Goal: Transaction & Acquisition: Purchase product/service

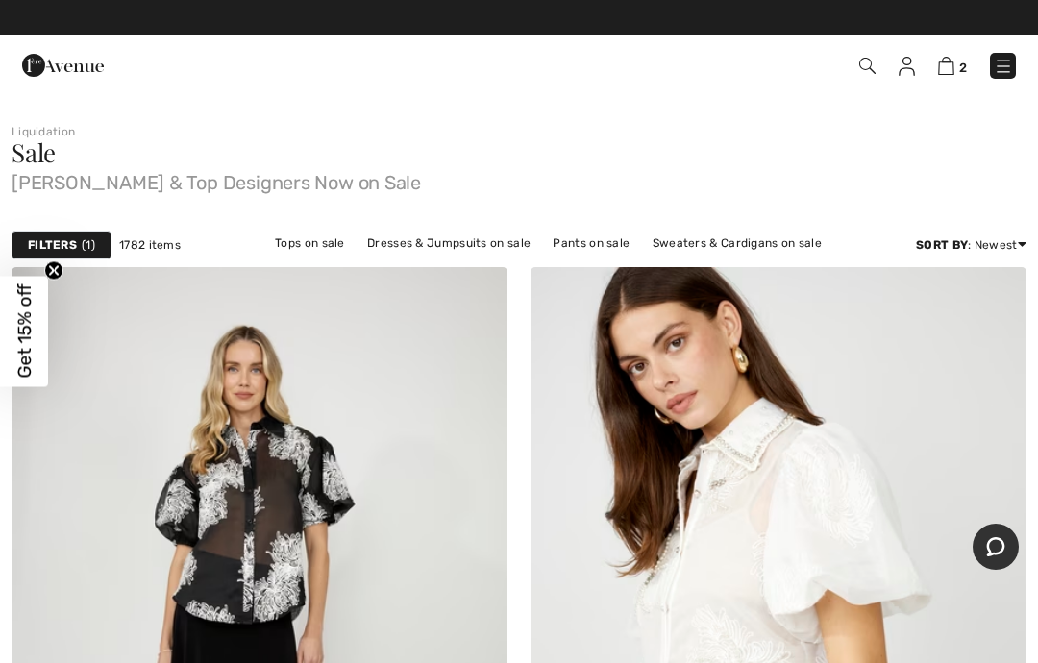
scroll to position [36, 0]
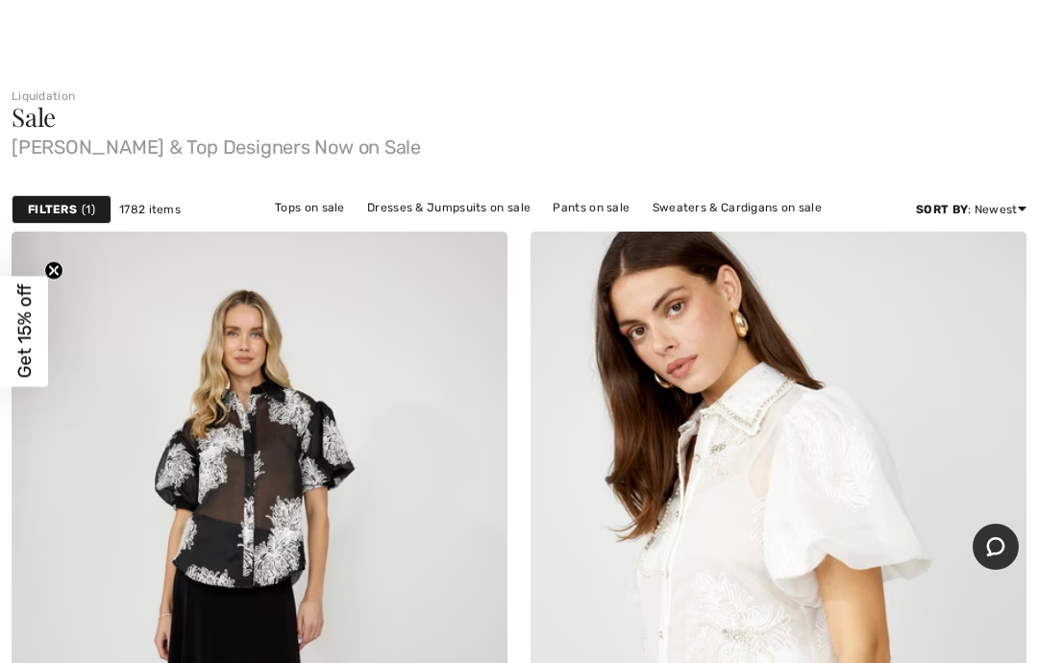
click at [69, 203] on strong "Filters" at bounding box center [52, 209] width 49 height 17
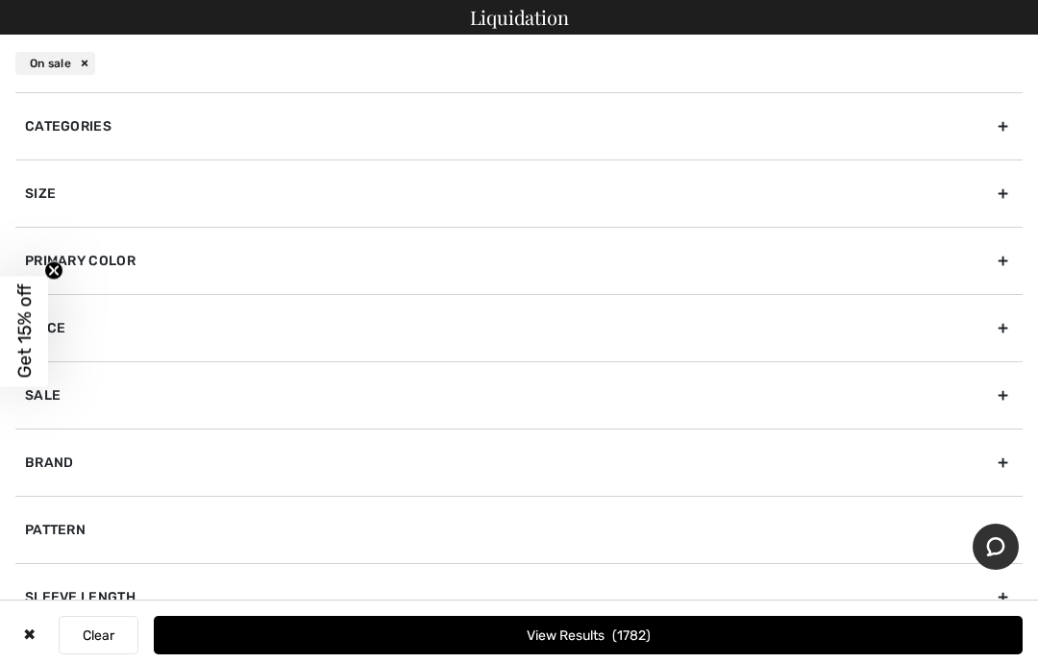
click at [382, 194] on div "Size" at bounding box center [518, 193] width 1007 height 67
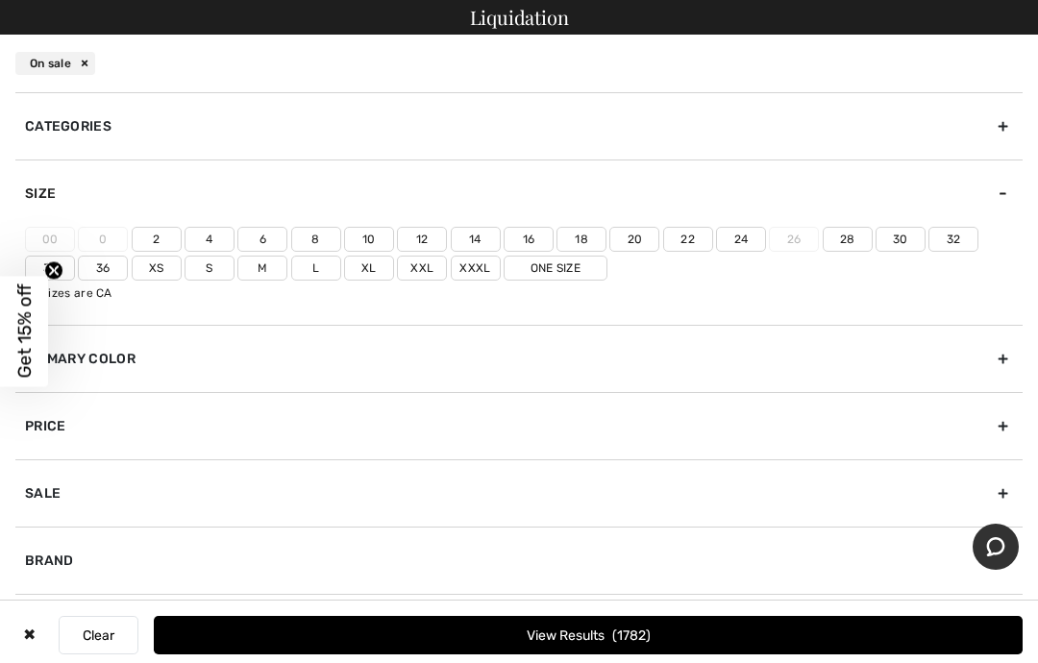
click at [425, 232] on label "12" at bounding box center [422, 239] width 50 height 25
click at [0, 0] on input"] "12" at bounding box center [0, 0] width 0 height 0
click at [672, 655] on button "View Results 478" at bounding box center [588, 635] width 869 height 38
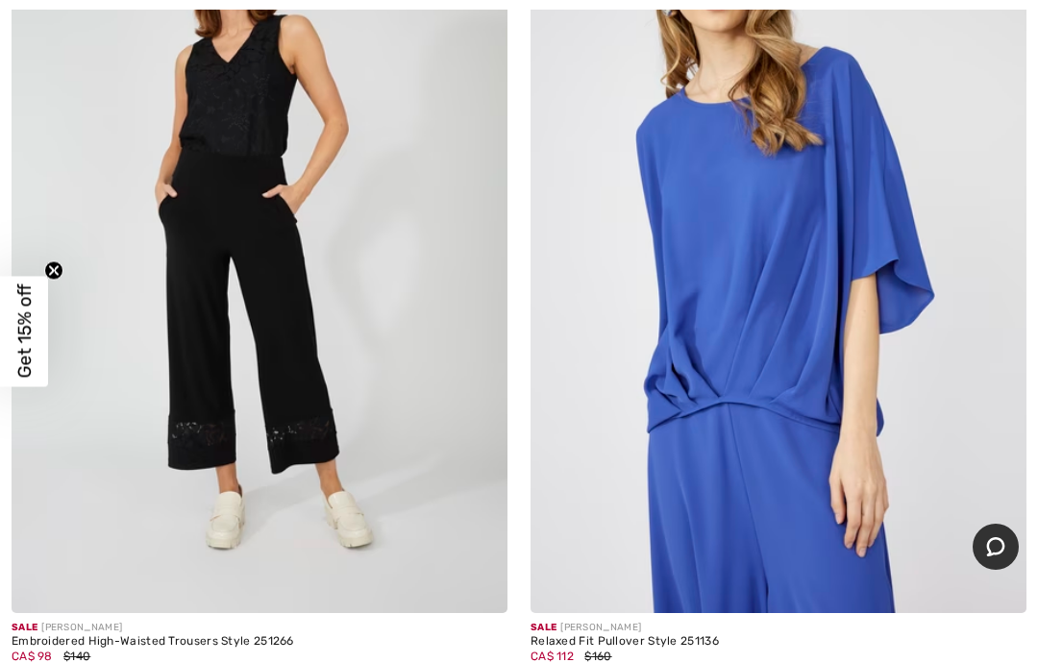
scroll to position [2026, 0]
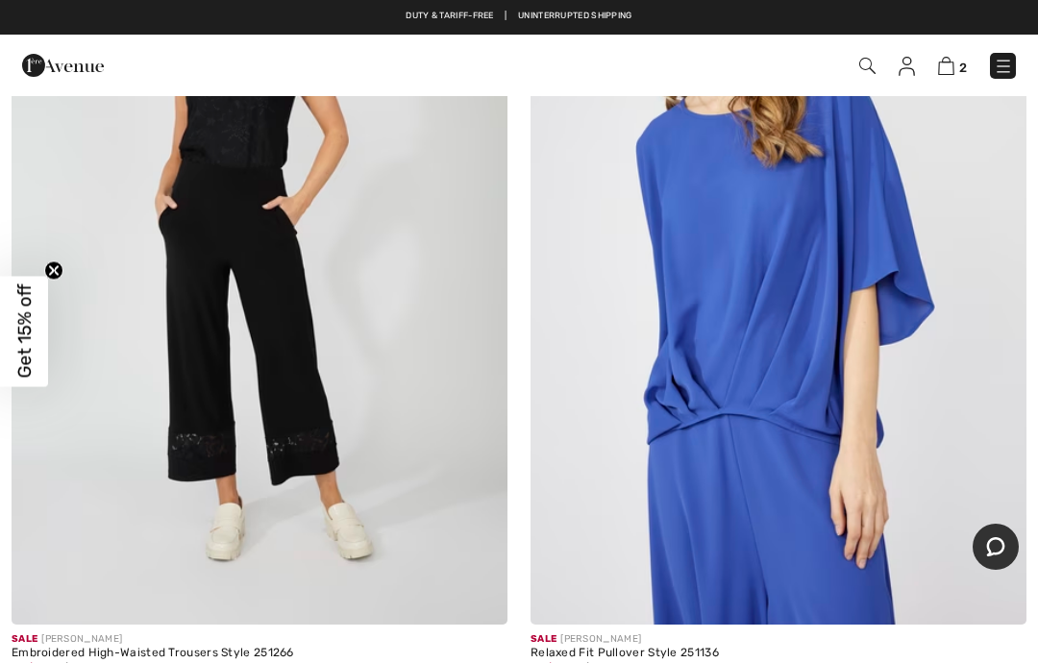
click at [281, 358] on img at bounding box center [260, 253] width 496 height 744
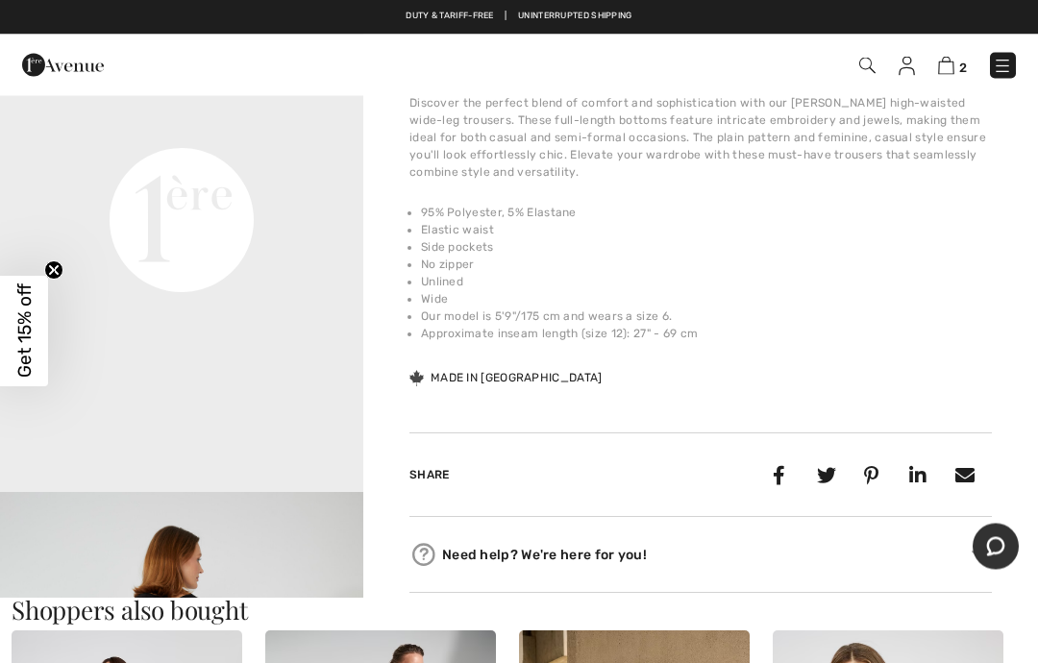
scroll to position [1237, 0]
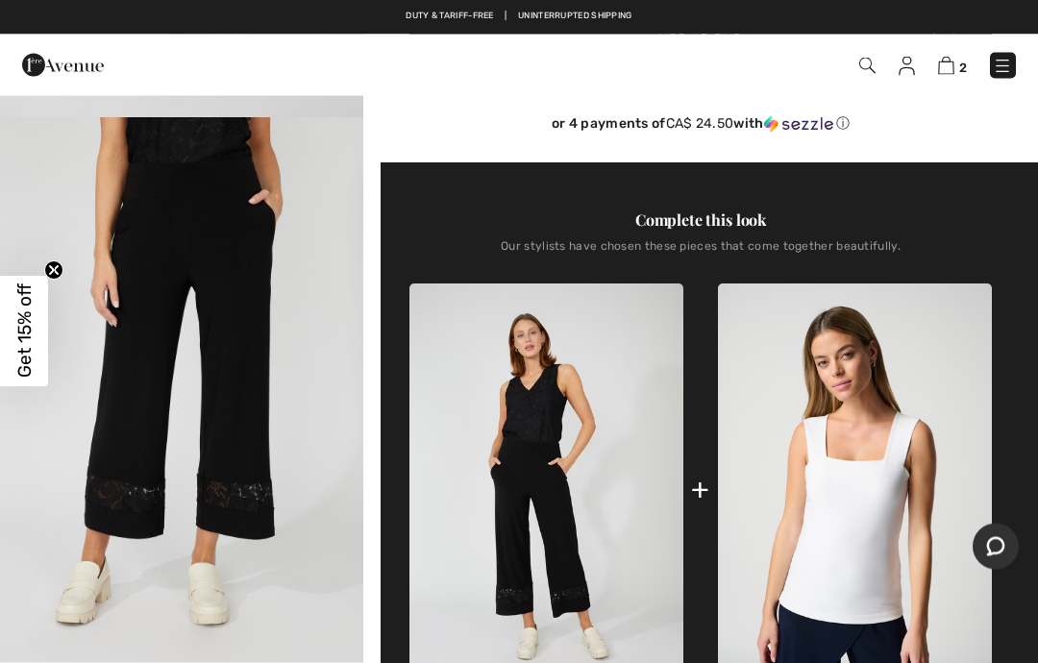
click at [251, 489] on img "2 / 4" at bounding box center [181, 390] width 363 height 545
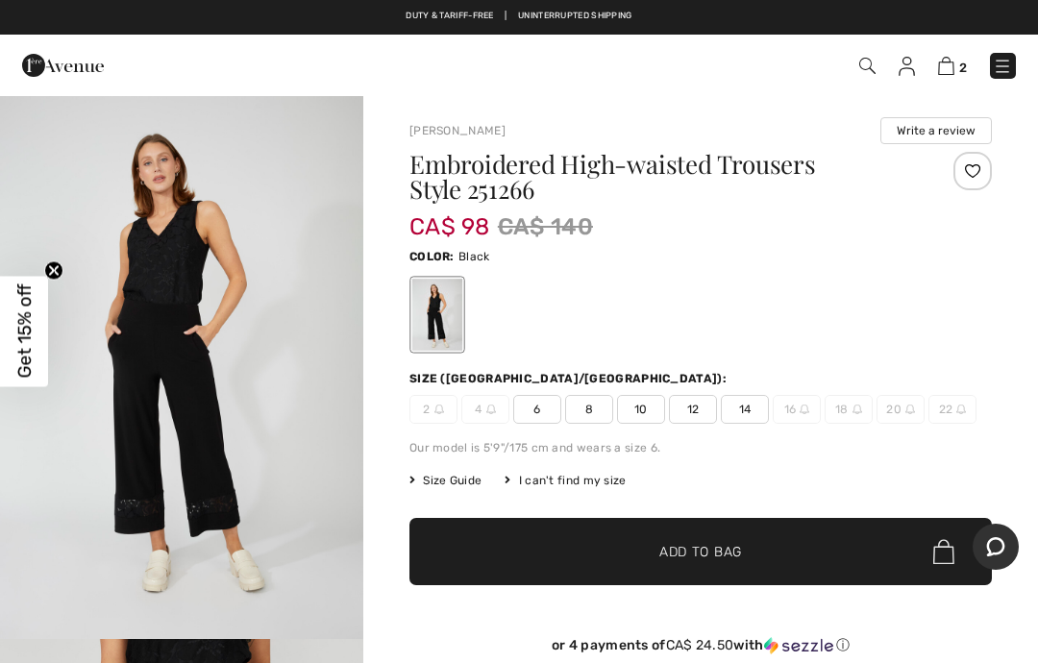
click at [921, 379] on div "Size ([GEOGRAPHIC_DATA]/[GEOGRAPHIC_DATA]):" at bounding box center [701, 378] width 583 height 17
click at [702, 404] on span "12" at bounding box center [693, 409] width 48 height 29
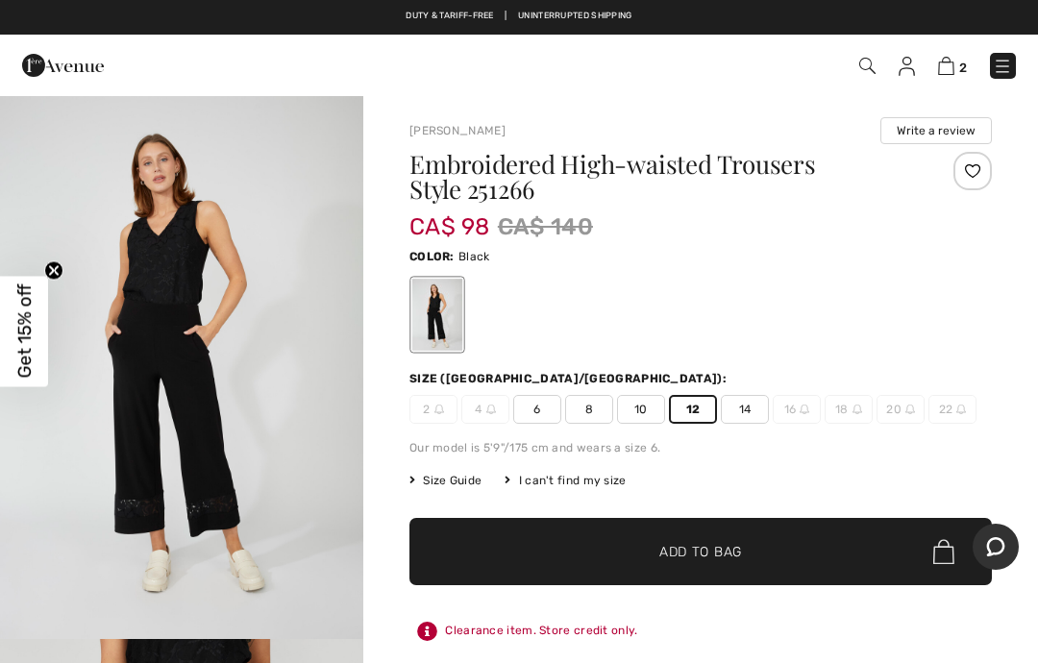
click at [741, 549] on span "Add to Bag" at bounding box center [700, 552] width 83 height 20
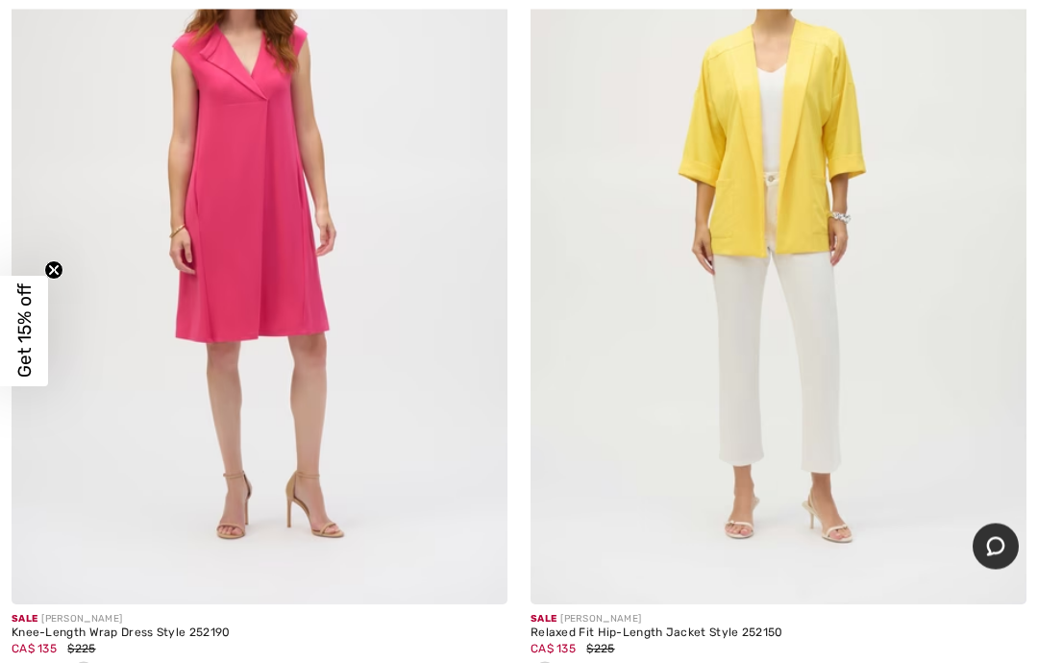
scroll to position [5522, 0]
click at [810, 230] on img at bounding box center [779, 233] width 496 height 744
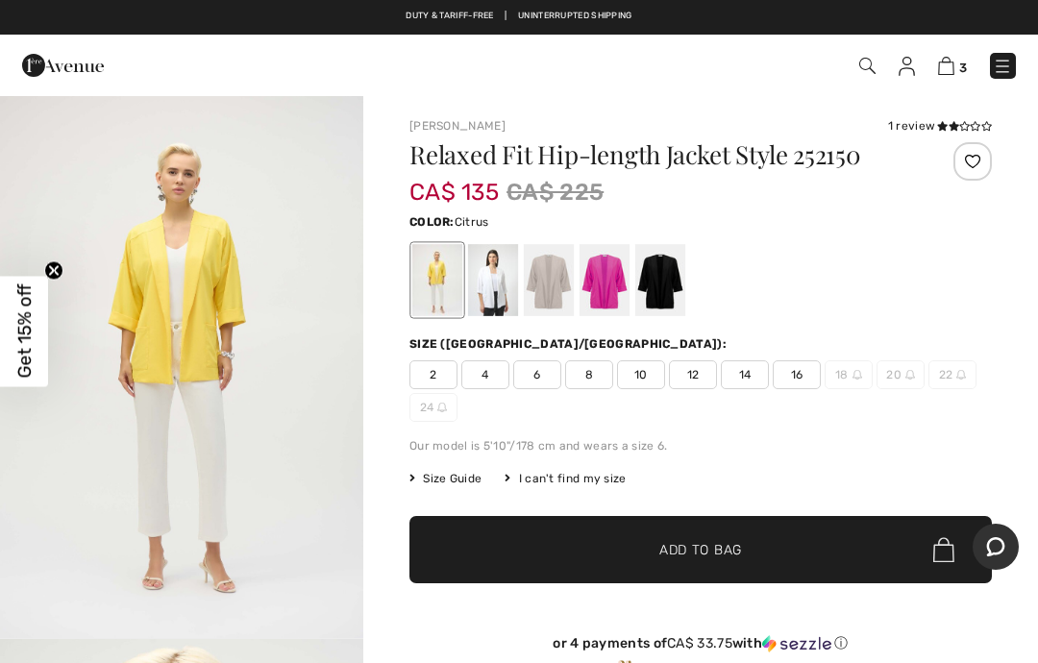
click at [503, 275] on div at bounding box center [493, 280] width 50 height 72
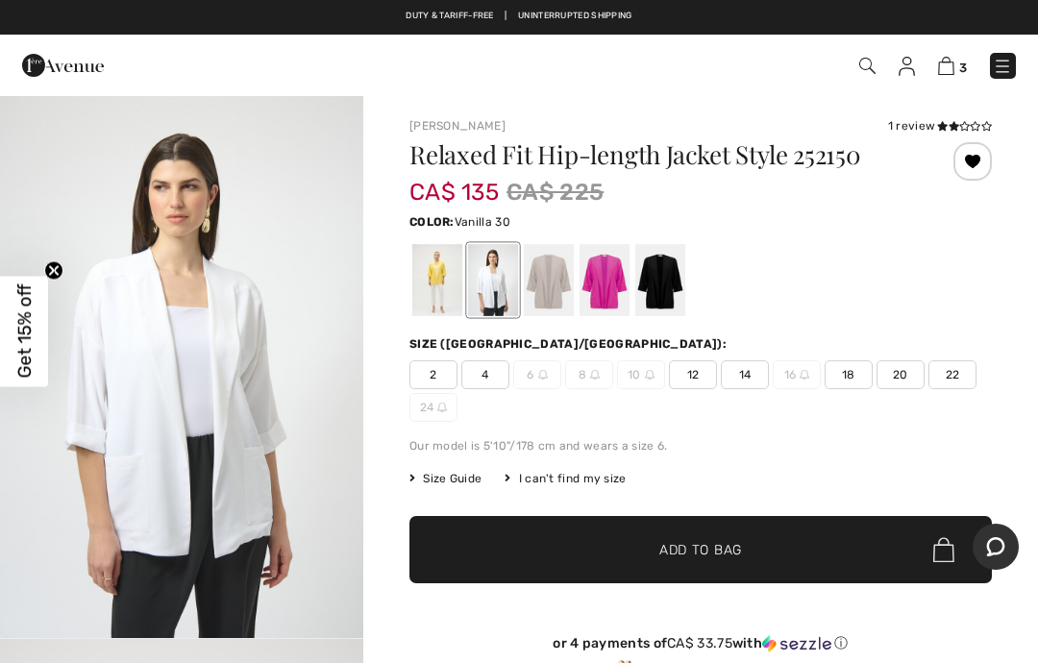
click at [692, 371] on span "12" at bounding box center [693, 374] width 48 height 29
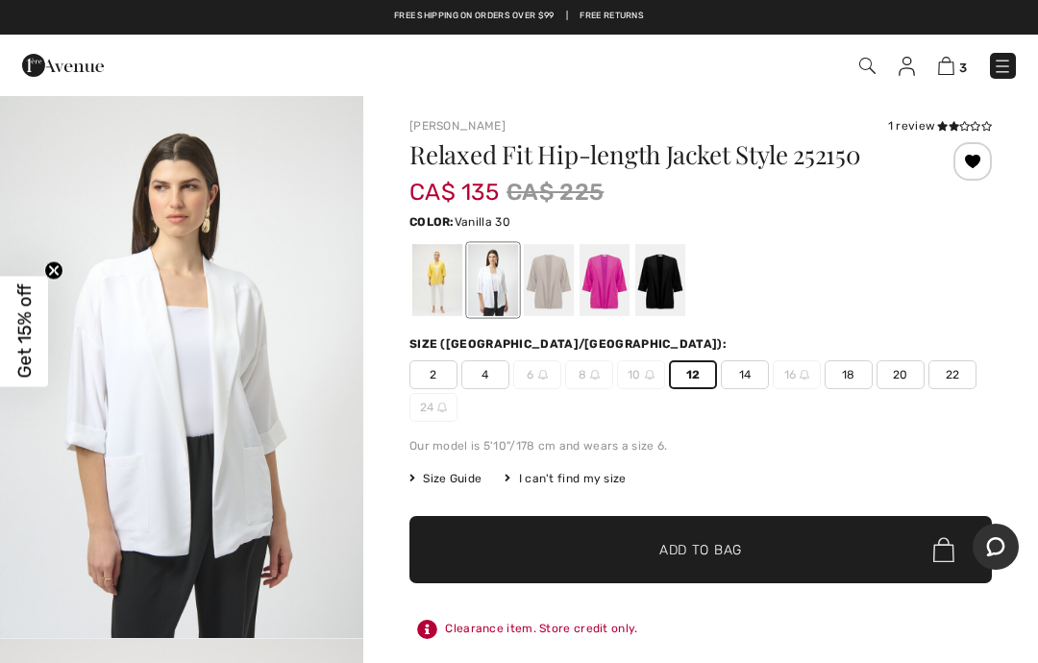
click at [730, 552] on span "Add to Bag" at bounding box center [700, 550] width 83 height 20
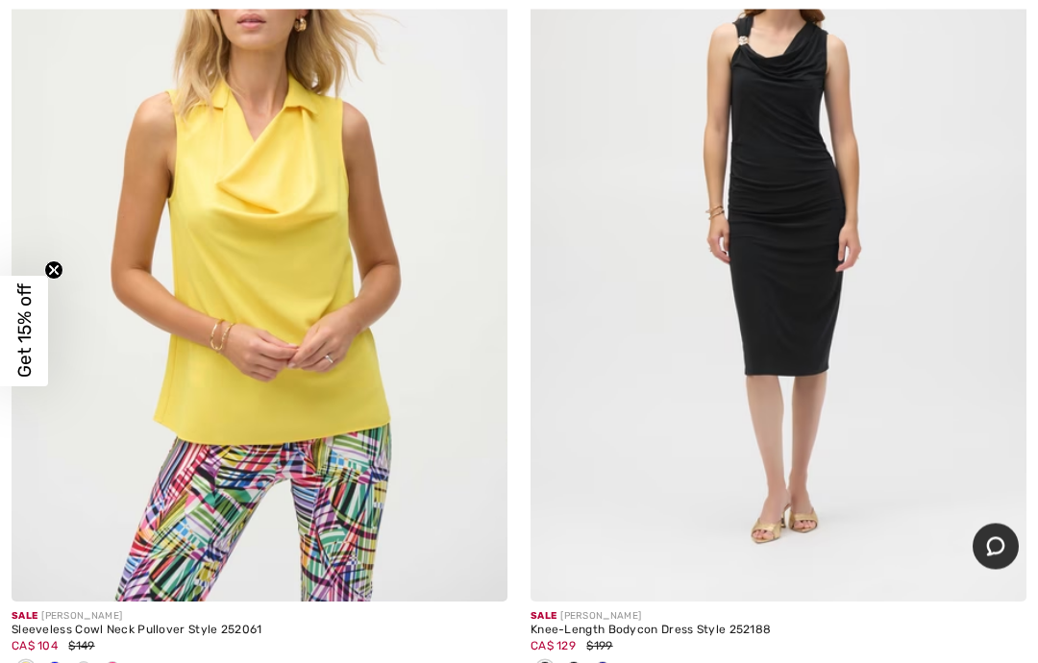
scroll to position [8116, 0]
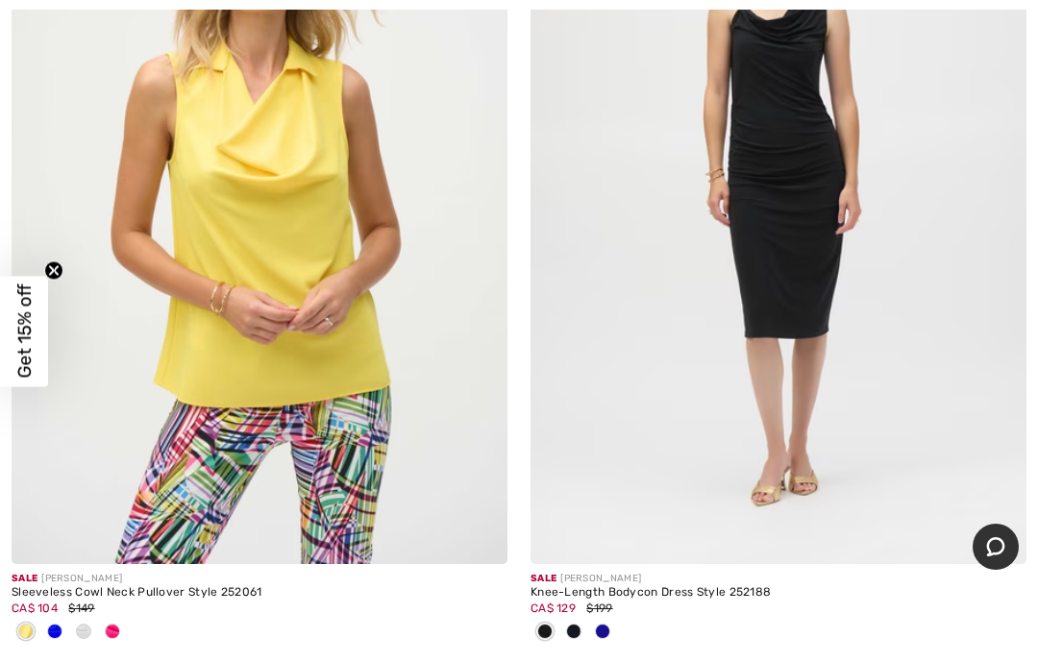
click at [297, 235] on img at bounding box center [260, 192] width 496 height 744
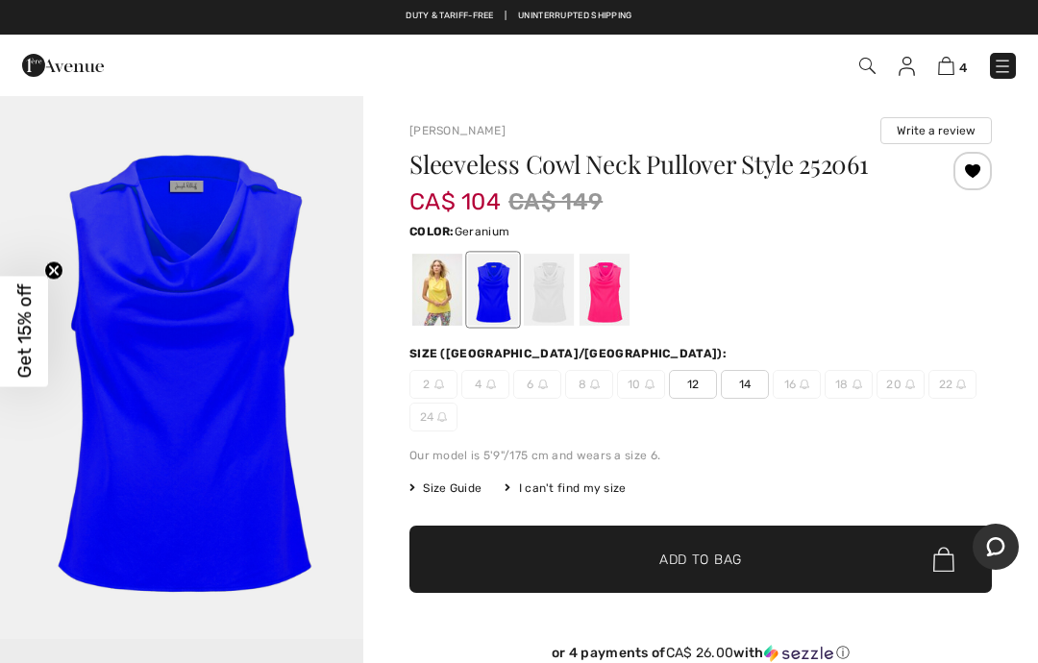
click at [608, 288] on div at bounding box center [605, 290] width 50 height 72
click at [606, 282] on div at bounding box center [605, 290] width 50 height 72
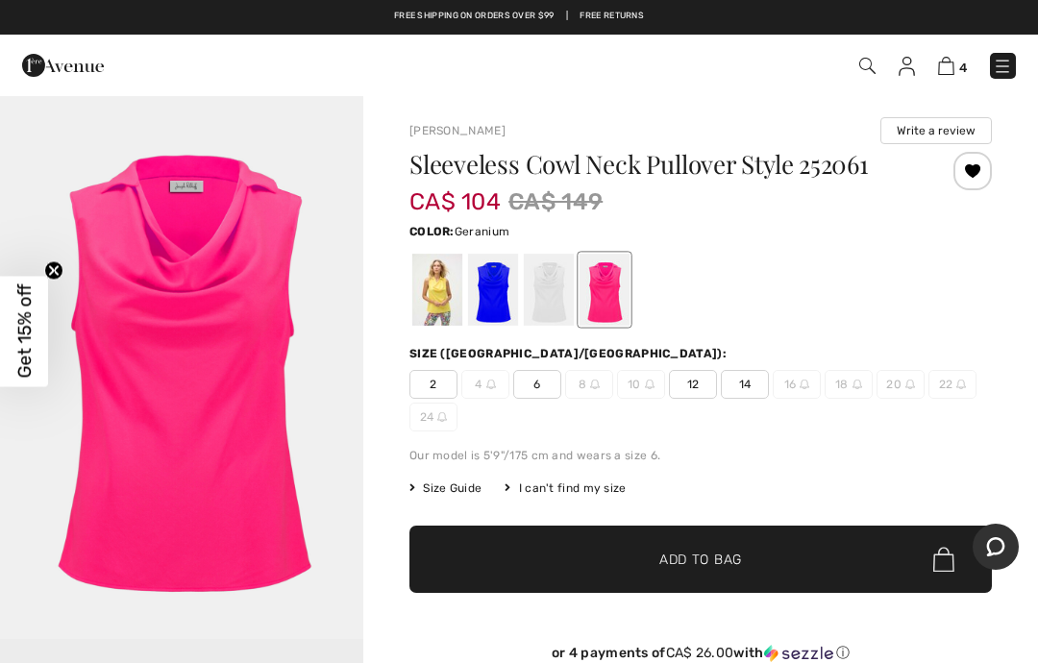
click at [697, 374] on span "12" at bounding box center [693, 384] width 48 height 29
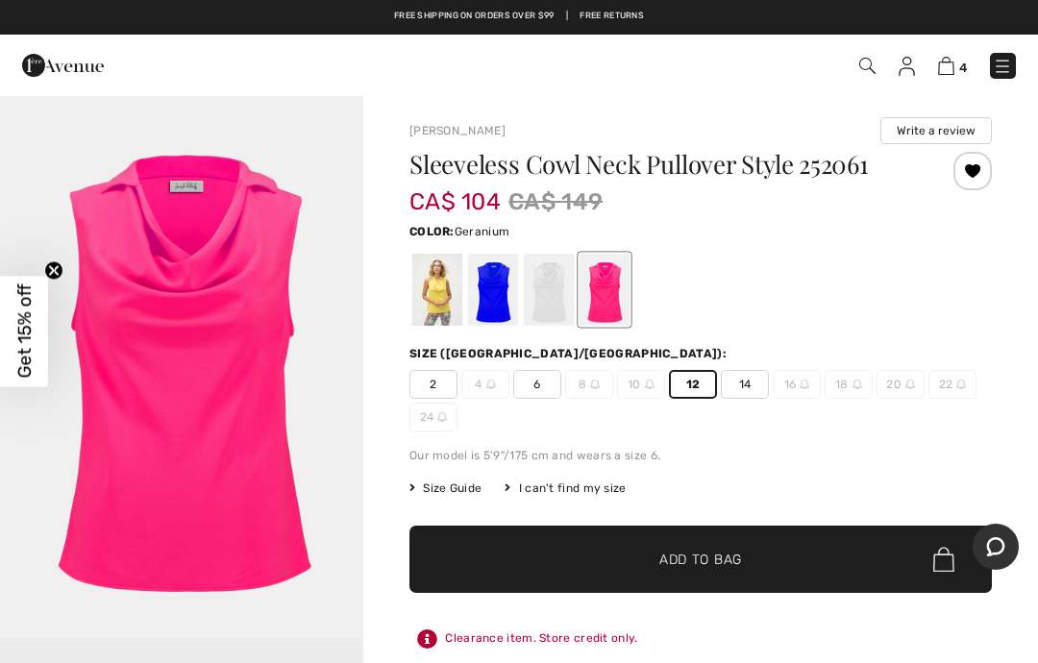
click at [720, 555] on span "Add to Bag" at bounding box center [700, 560] width 83 height 20
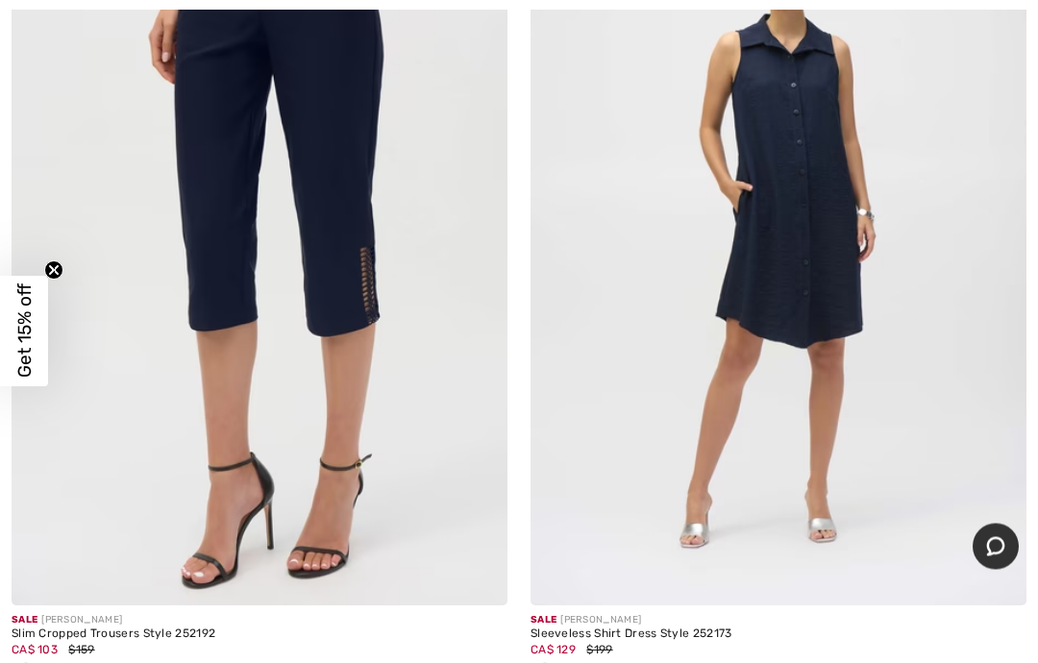
scroll to position [9778, 0]
click at [822, 225] on img at bounding box center [779, 234] width 496 height 744
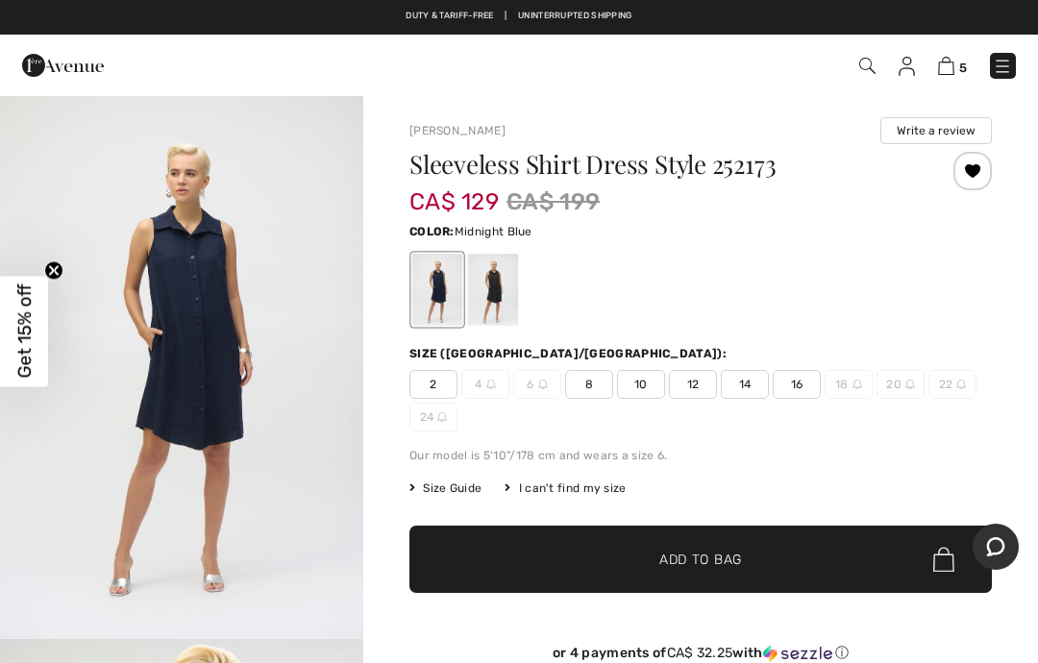
click at [684, 379] on span "12" at bounding box center [693, 384] width 48 height 29
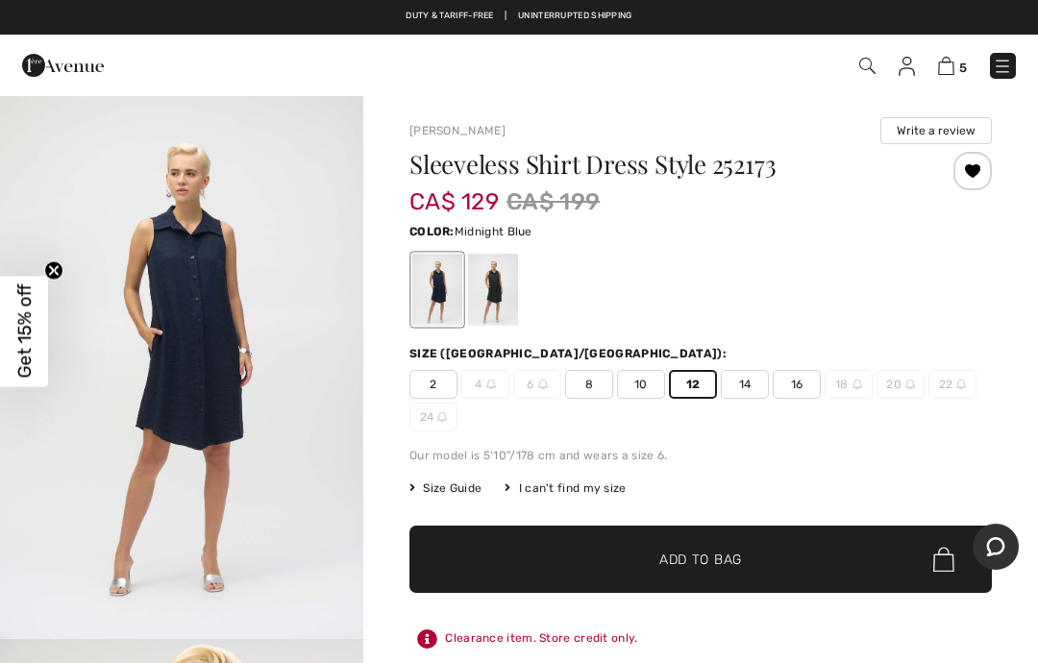
click at [729, 555] on span "Add to Bag" at bounding box center [700, 560] width 83 height 20
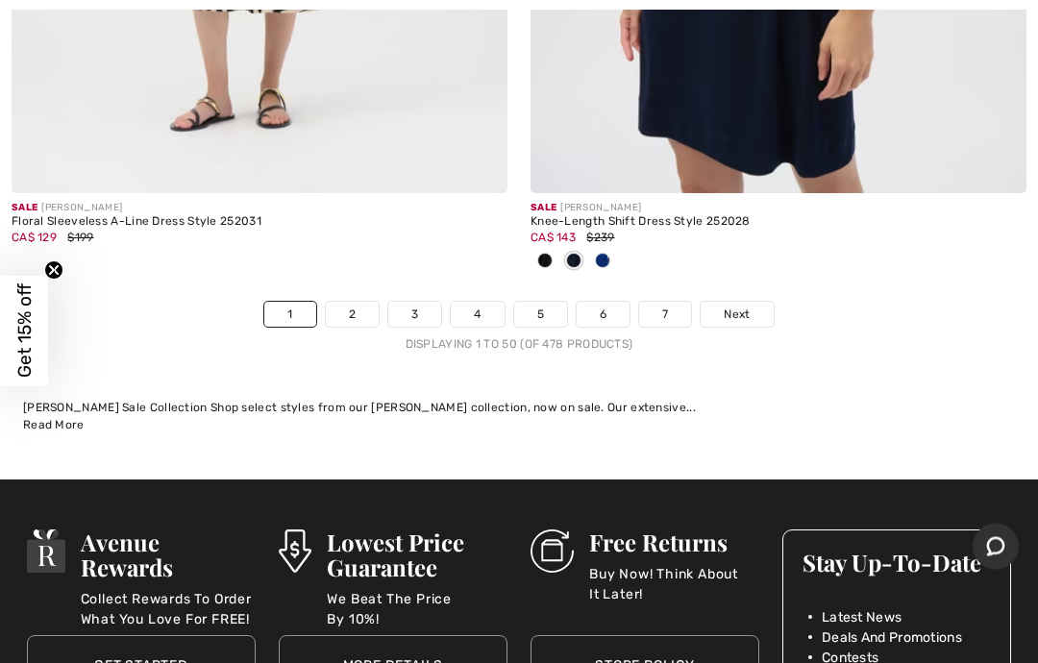
scroll to position [21699, 0]
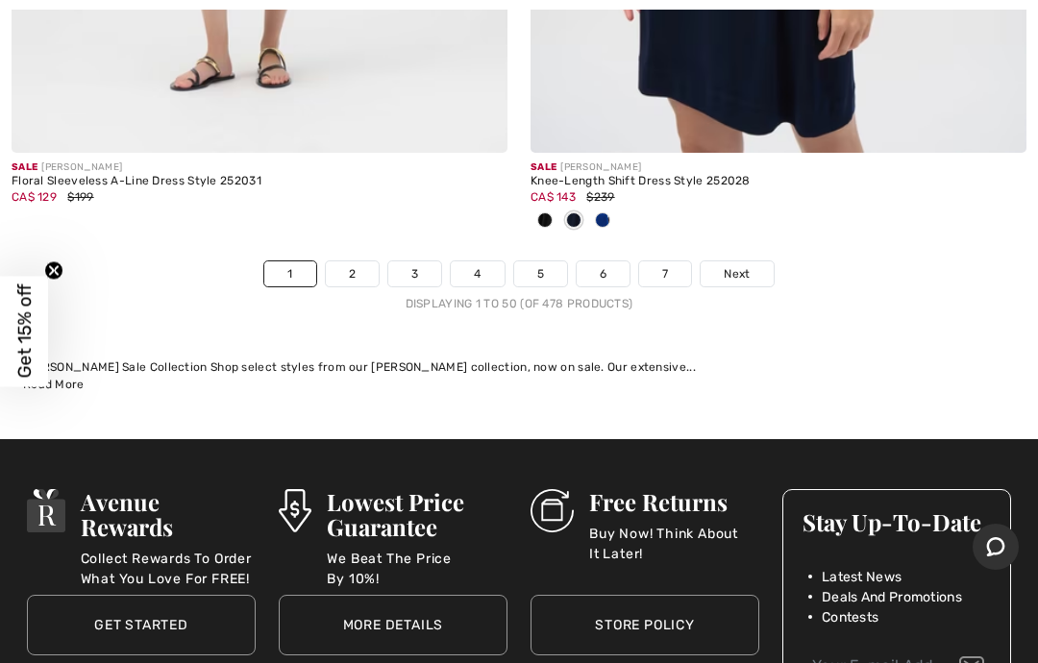
click at [737, 265] on span "Next" at bounding box center [737, 273] width 26 height 17
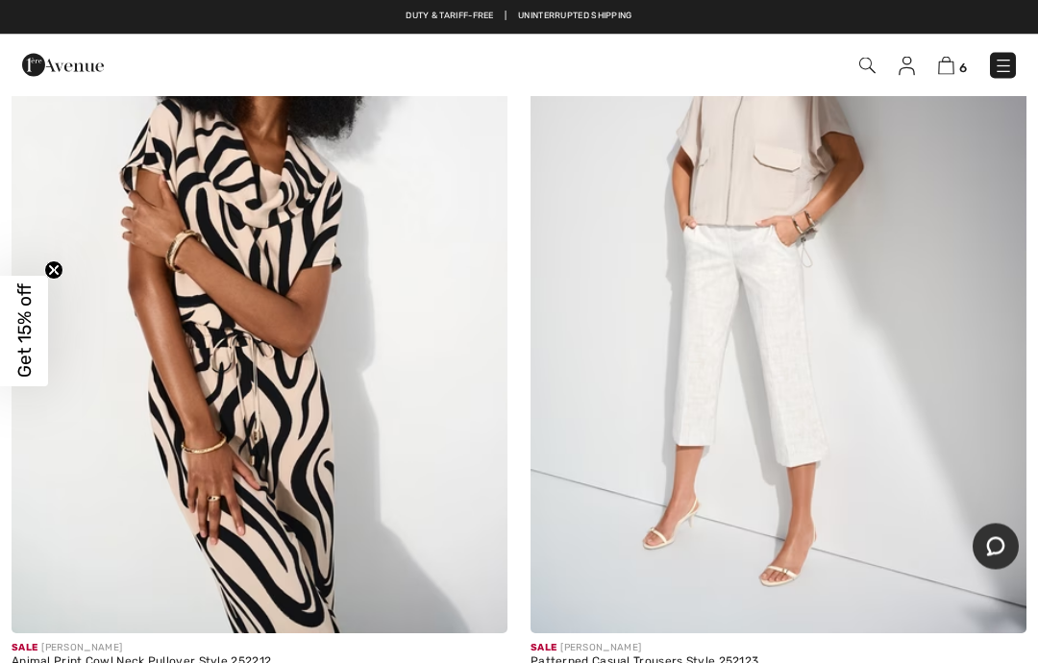
scroll to position [4577, 0]
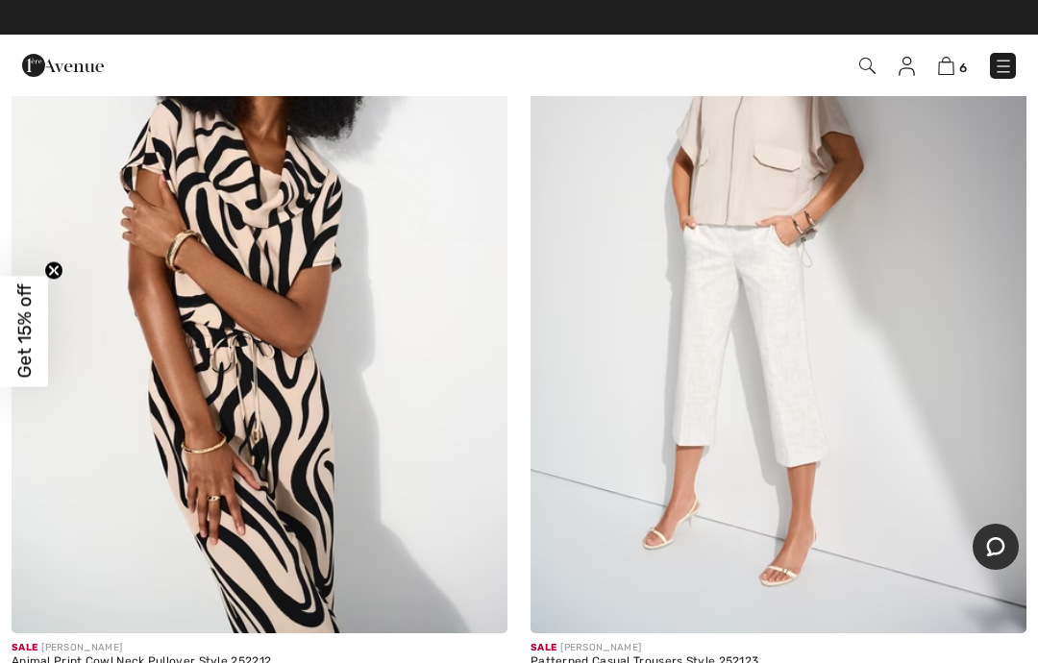
click at [775, 385] on img at bounding box center [779, 261] width 496 height 744
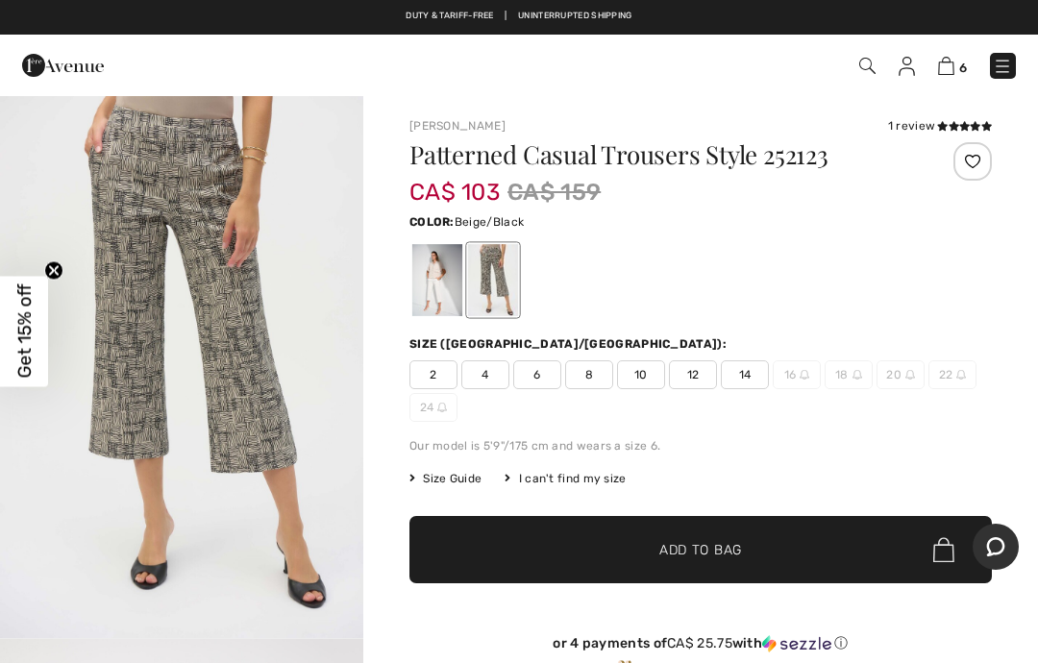
click at [438, 275] on div at bounding box center [437, 280] width 50 height 72
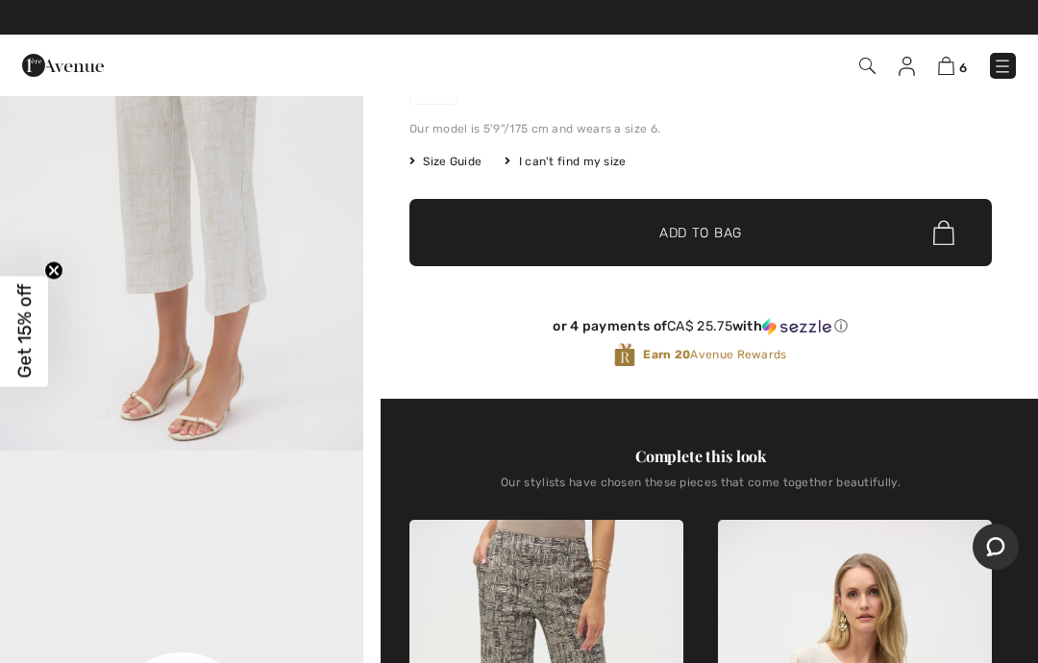
scroll to position [279, 0]
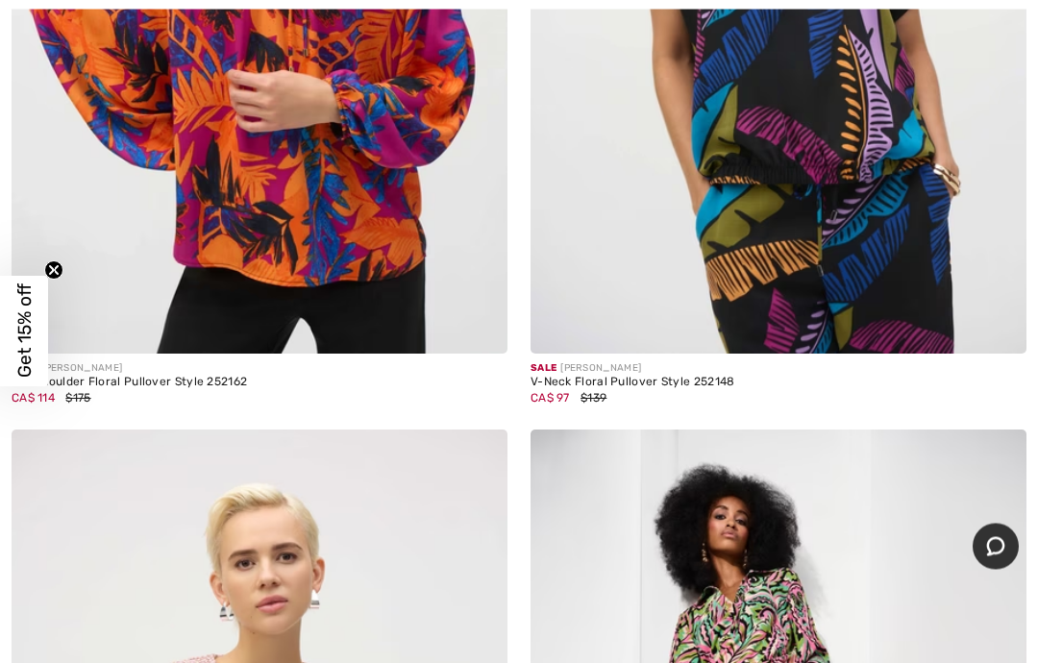
scroll to position [9183, 0]
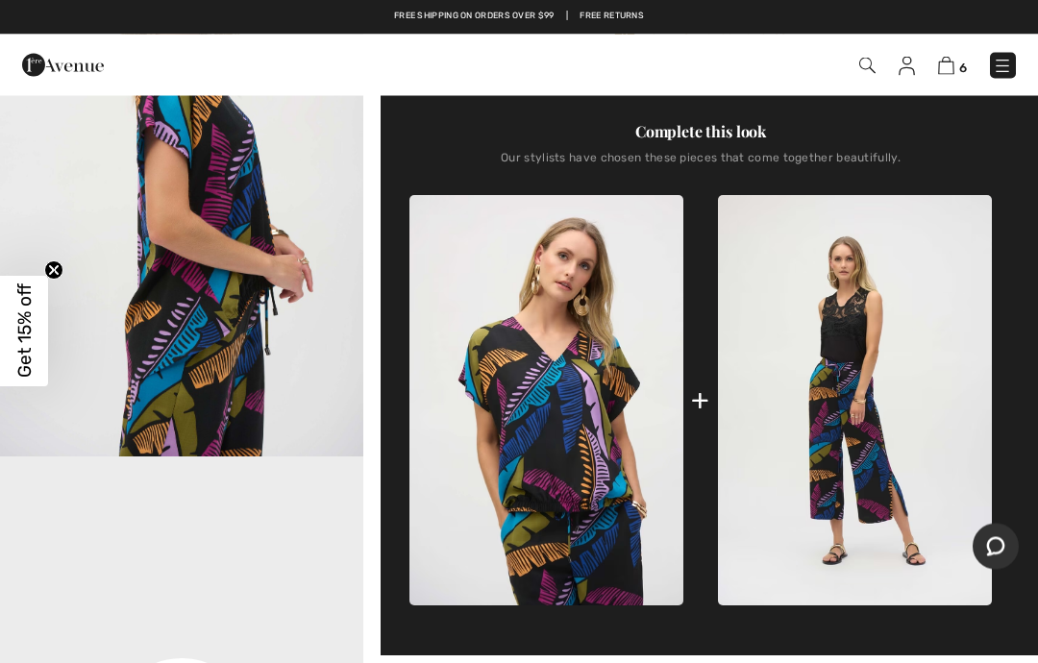
scroll to position [708, 0]
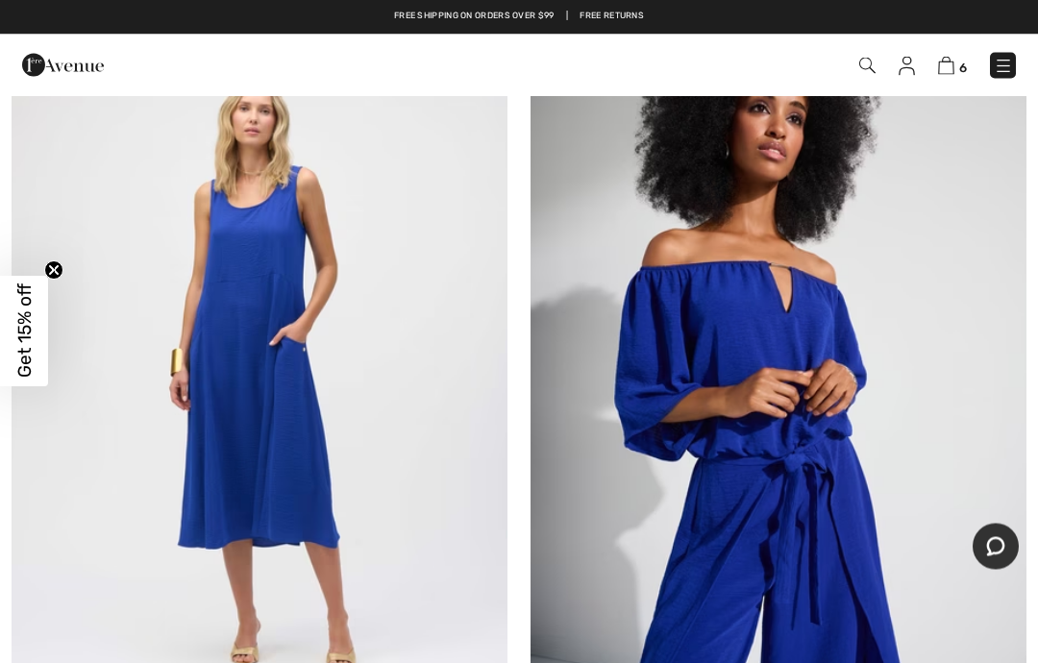
scroll to position [16595, 0]
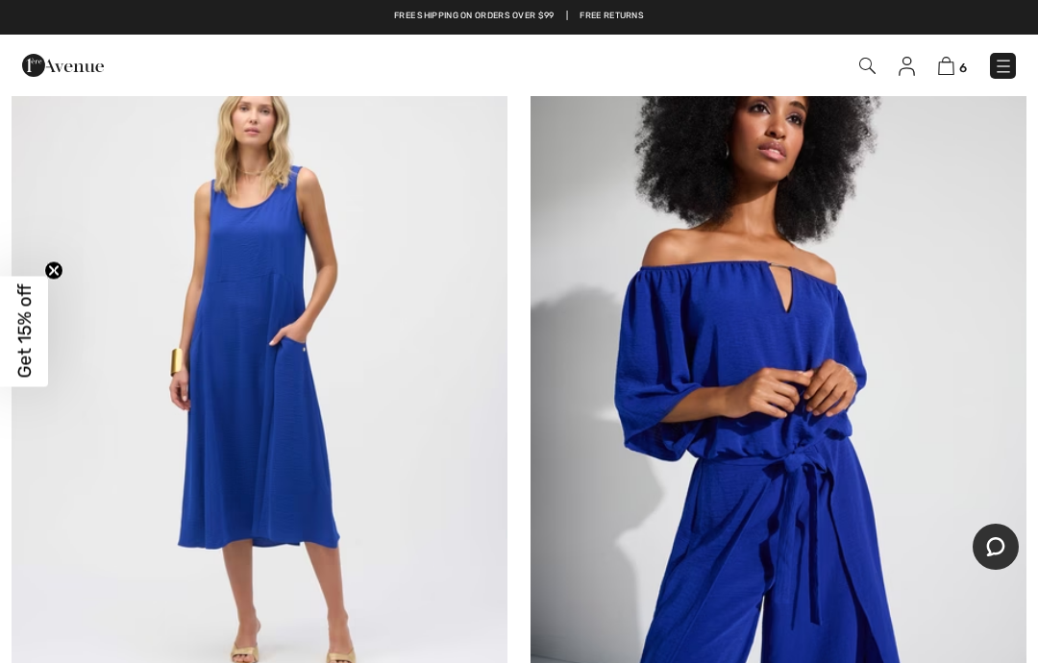
click at [268, 380] on img at bounding box center [260, 372] width 496 height 744
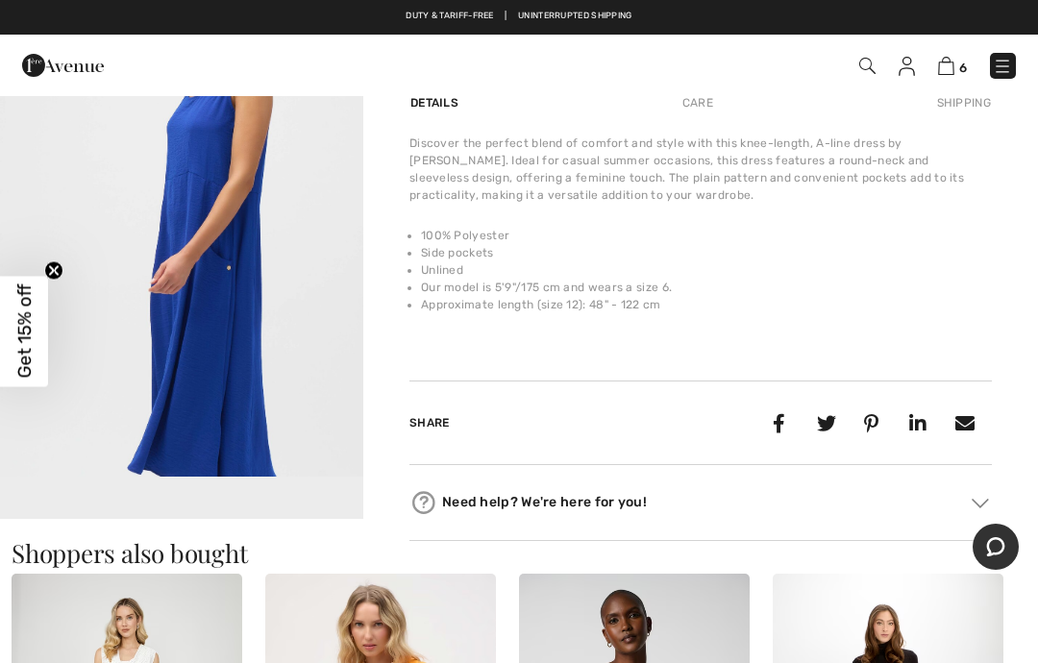
scroll to position [724, 0]
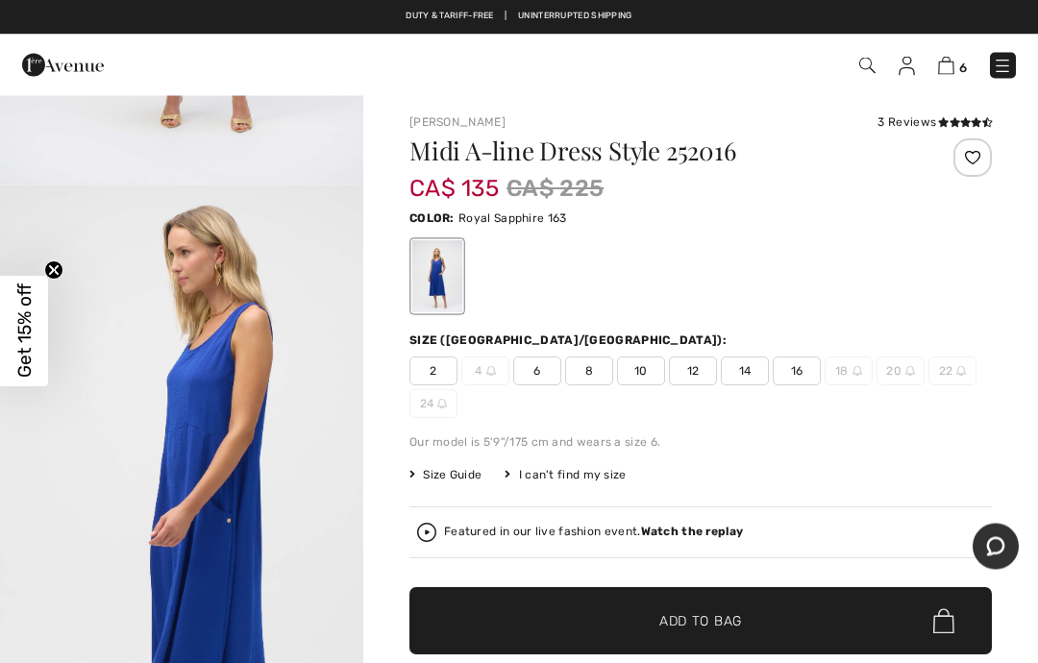
scroll to position [0, 0]
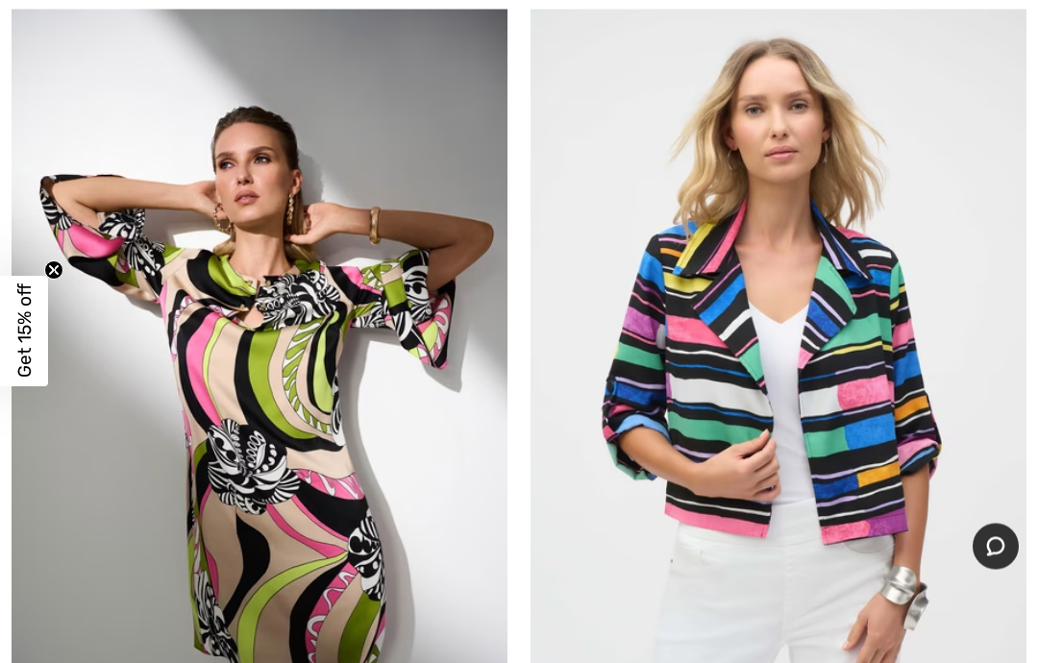
scroll to position [17428, 0]
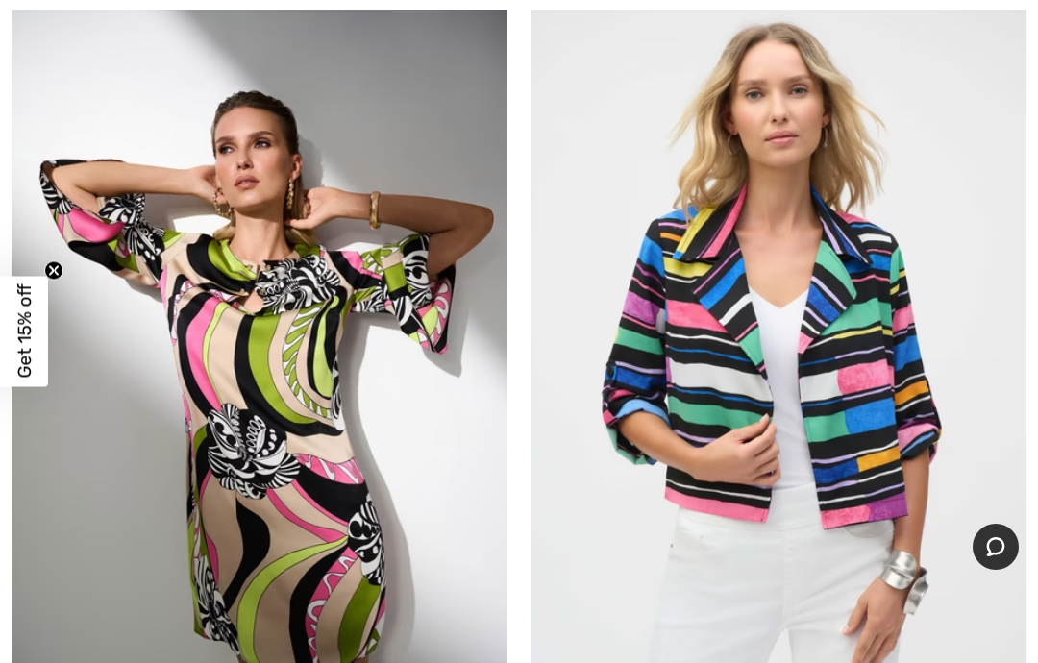
click at [850, 359] on img at bounding box center [779, 360] width 496 height 744
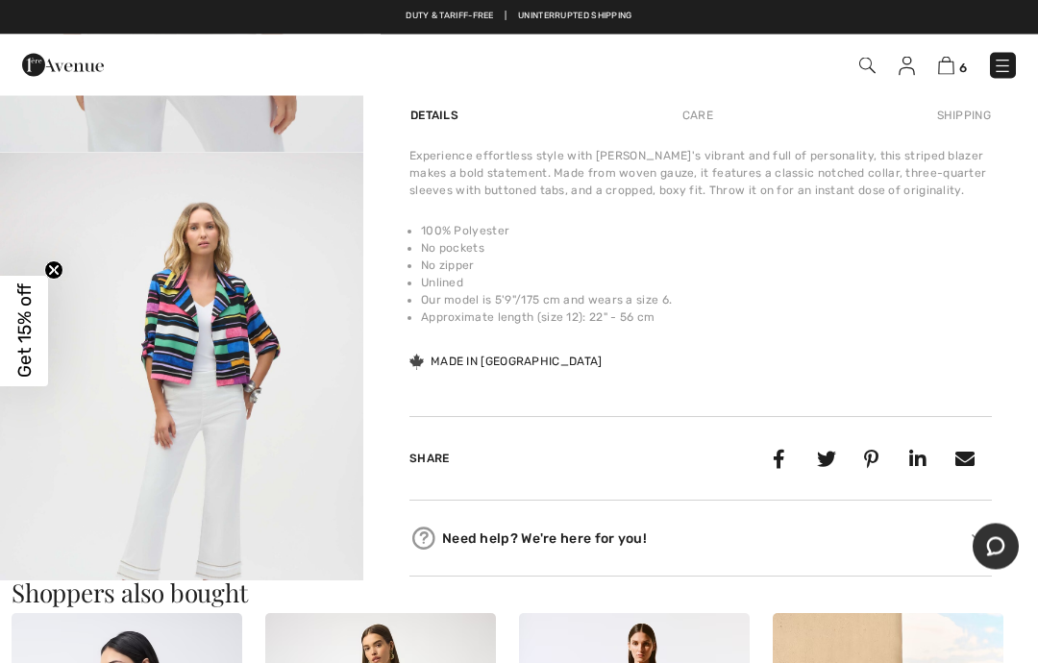
scroll to position [1370, 0]
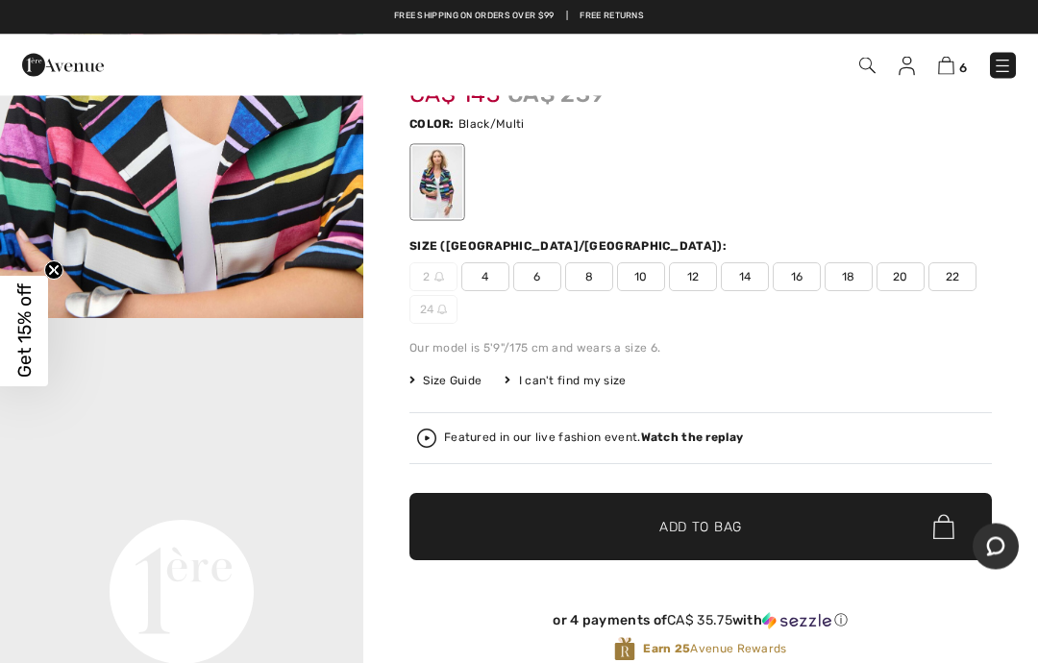
click at [692, 270] on span "12" at bounding box center [693, 277] width 48 height 29
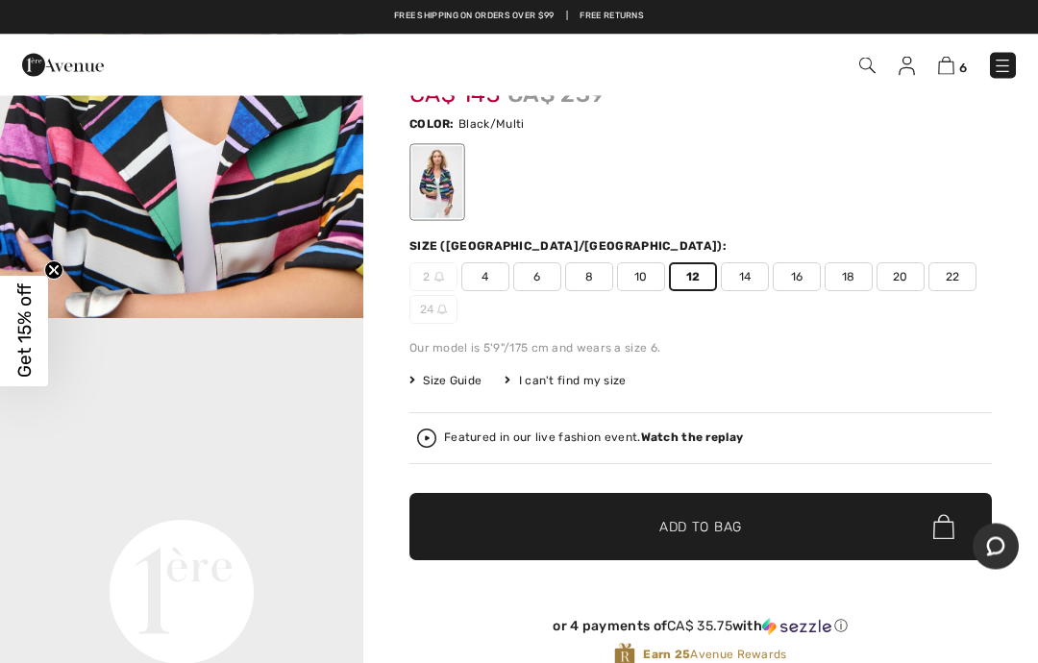
scroll to position [98, 0]
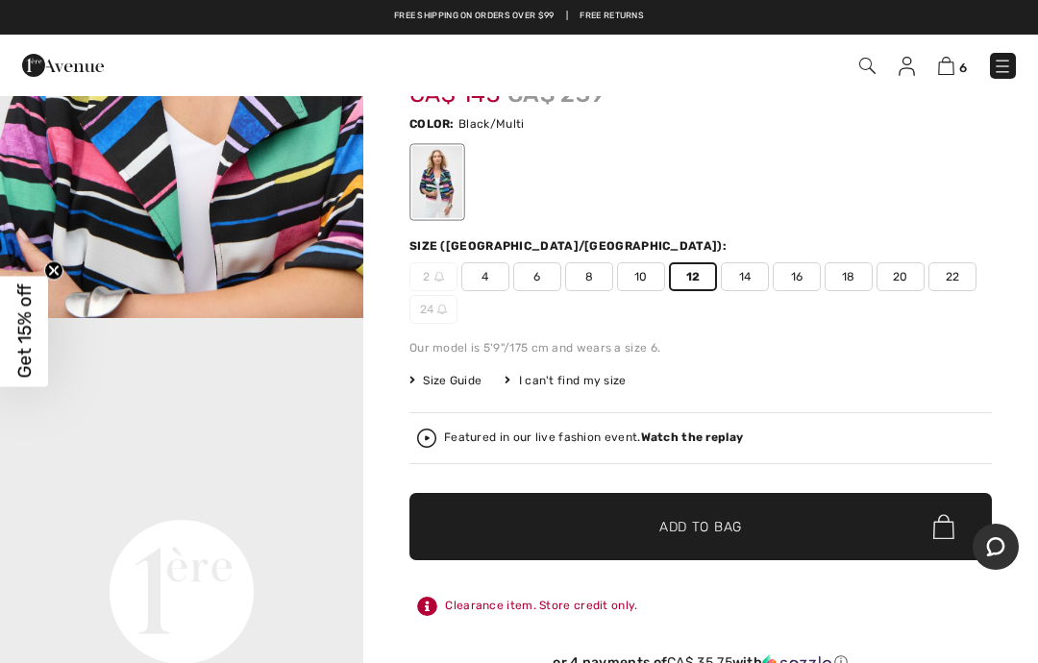
click at [731, 519] on span "Add to Bag" at bounding box center [700, 527] width 83 height 20
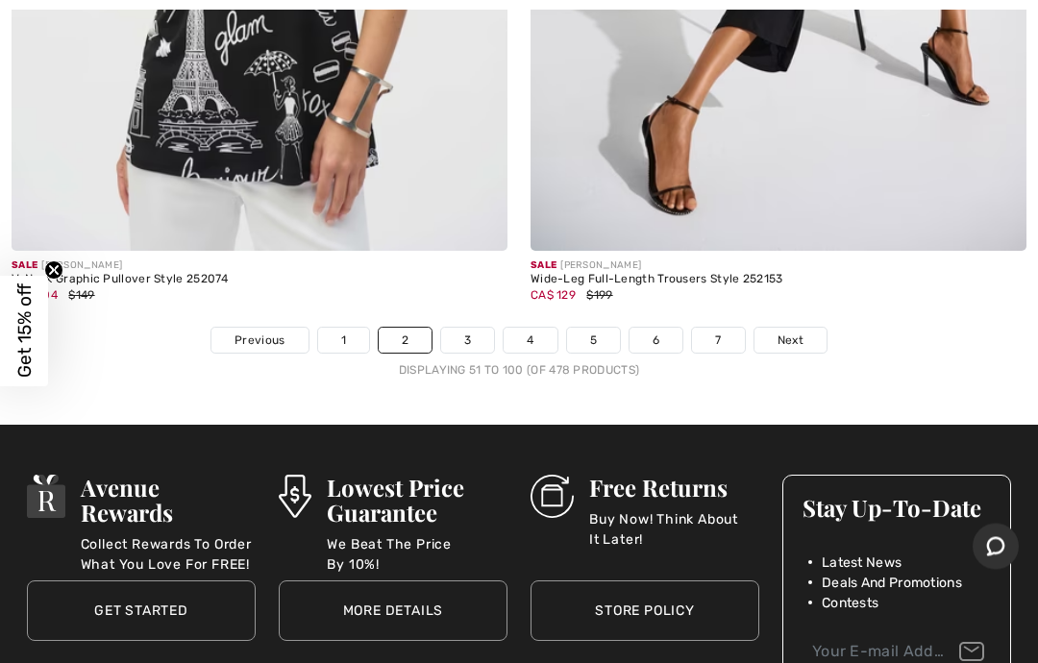
scroll to position [21391, 0]
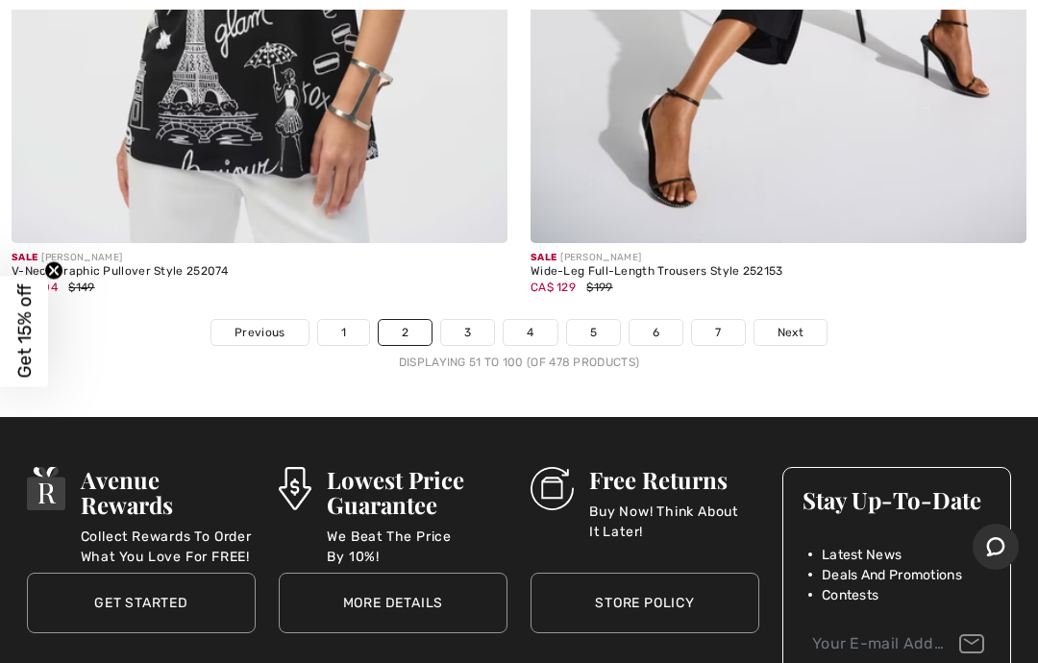
click at [782, 324] on span "Next" at bounding box center [791, 332] width 26 height 17
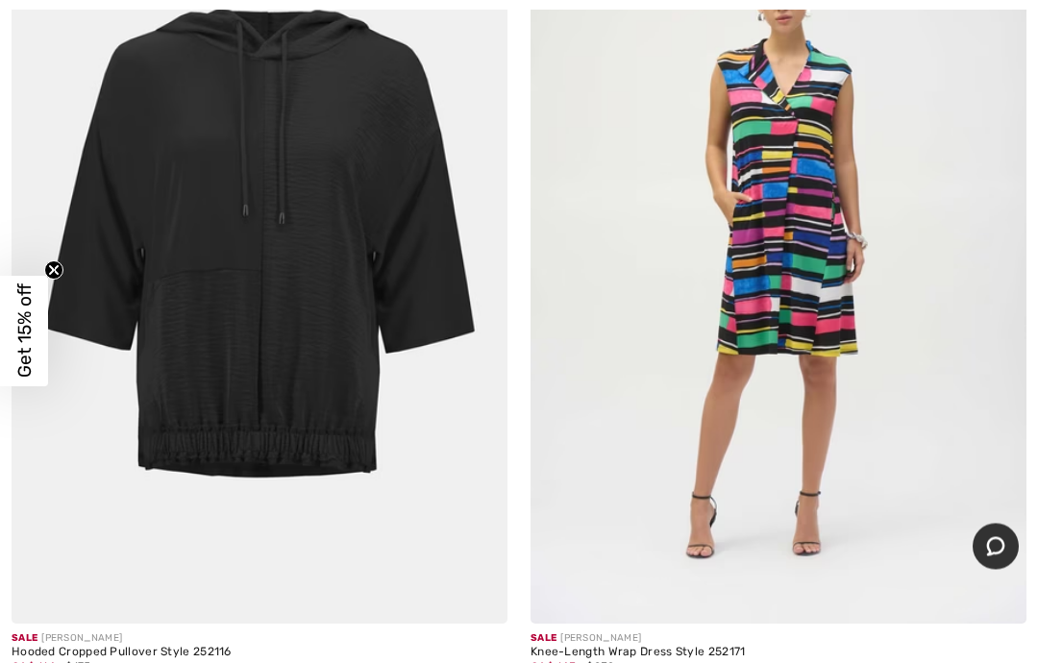
scroll to position [2032, 0]
click at [310, 362] on img at bounding box center [260, 252] width 496 height 744
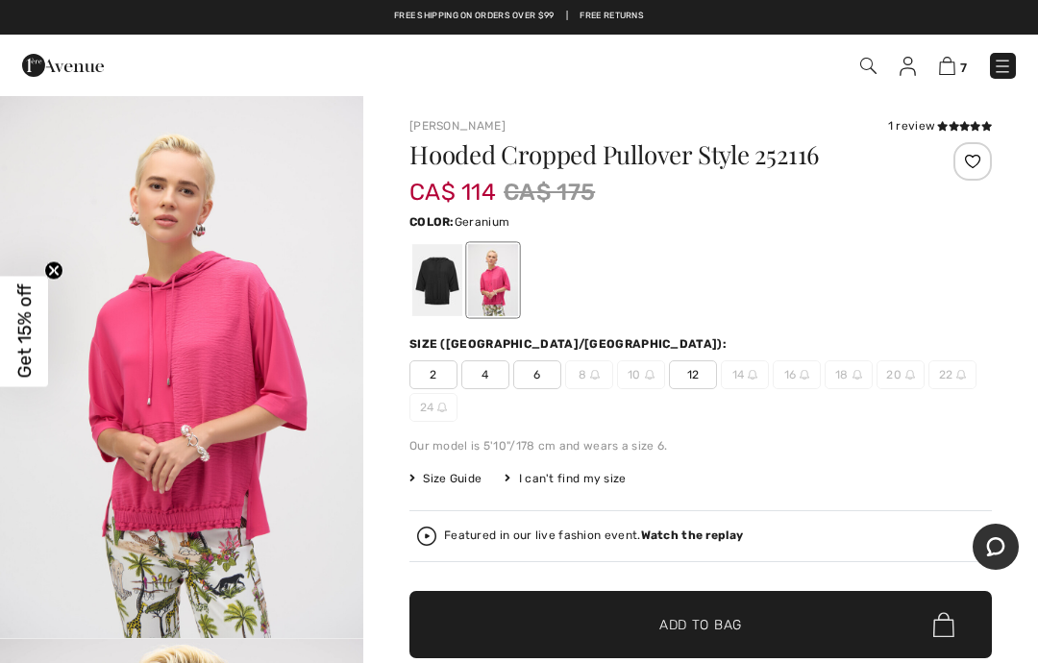
click at [701, 360] on span "12" at bounding box center [693, 374] width 48 height 29
click at [691, 612] on span "✔ Added to Bag Add to Bag" at bounding box center [701, 624] width 583 height 67
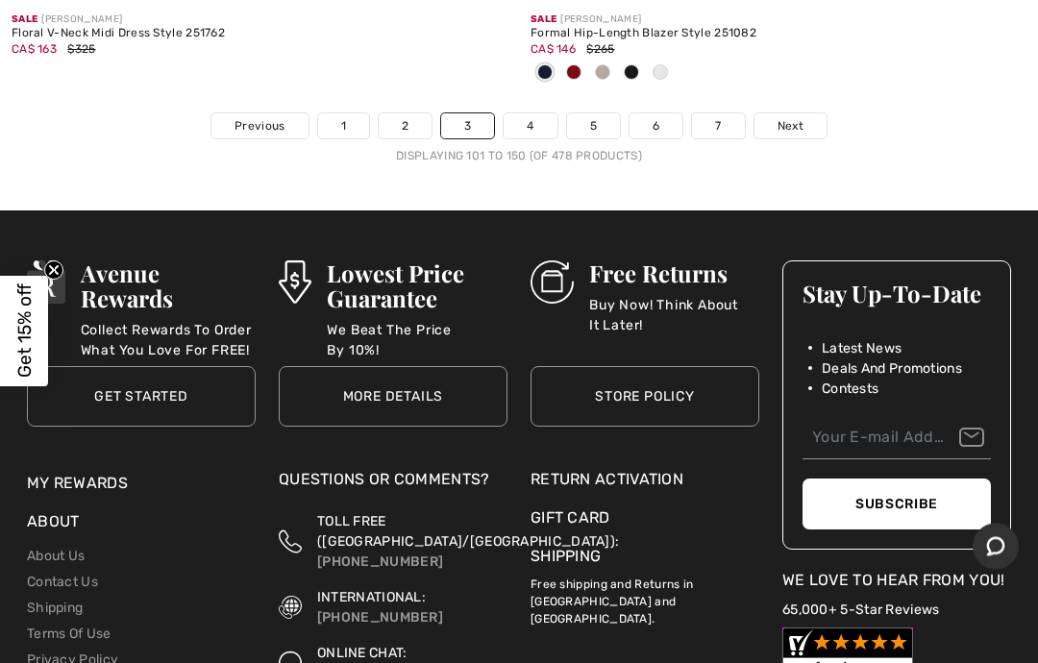
scroll to position [21725, 0]
click at [793, 117] on span "Next" at bounding box center [791, 125] width 26 height 17
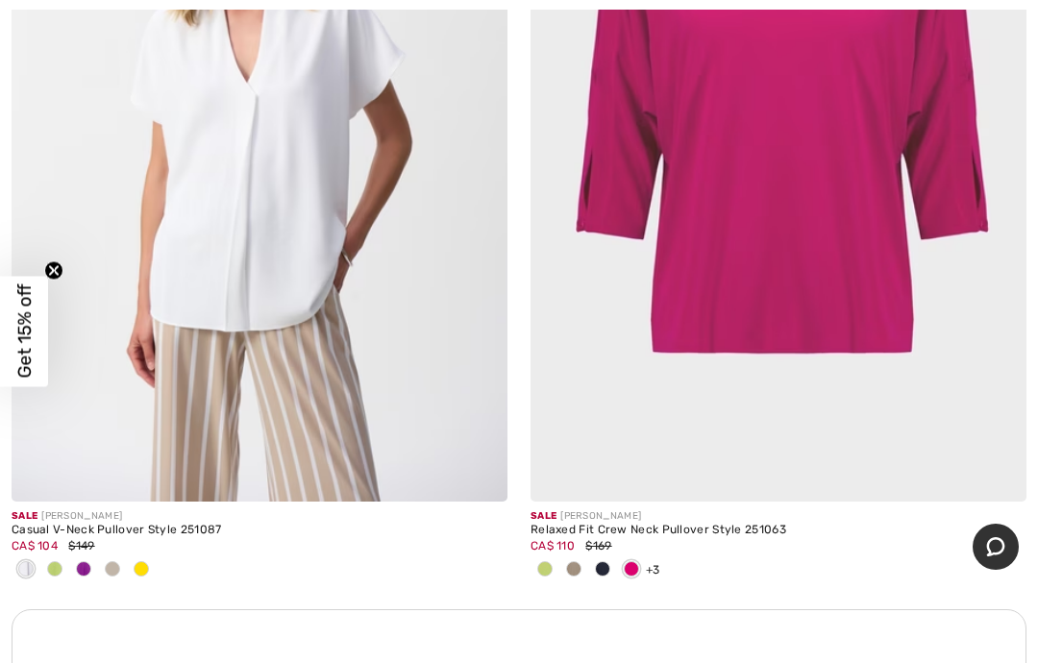
scroll to position [4710, 0]
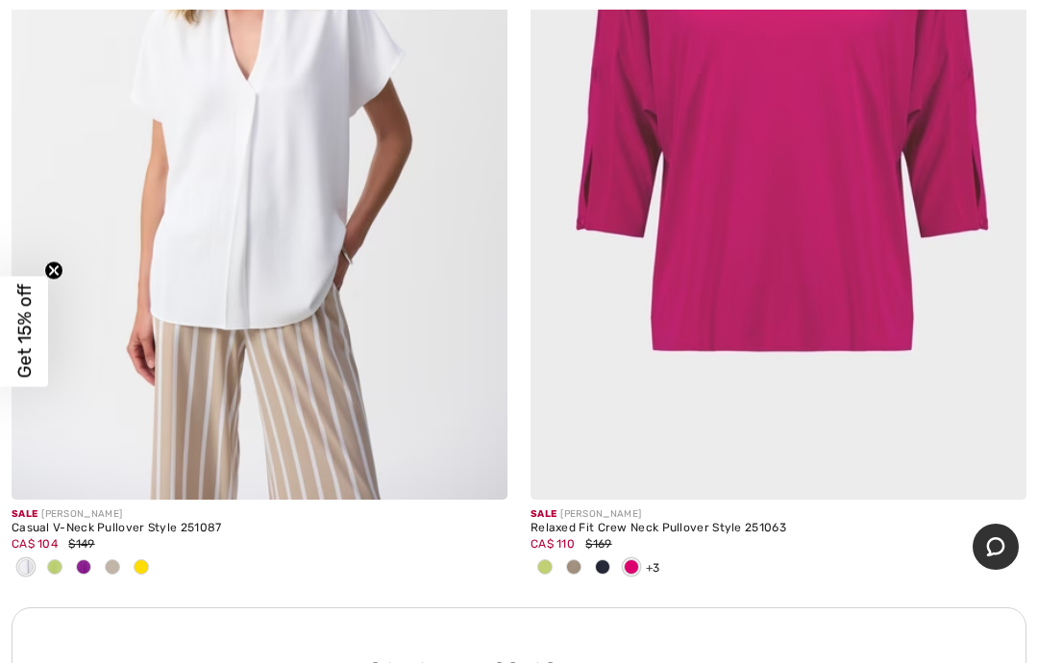
click at [810, 169] on img at bounding box center [779, 128] width 496 height 744
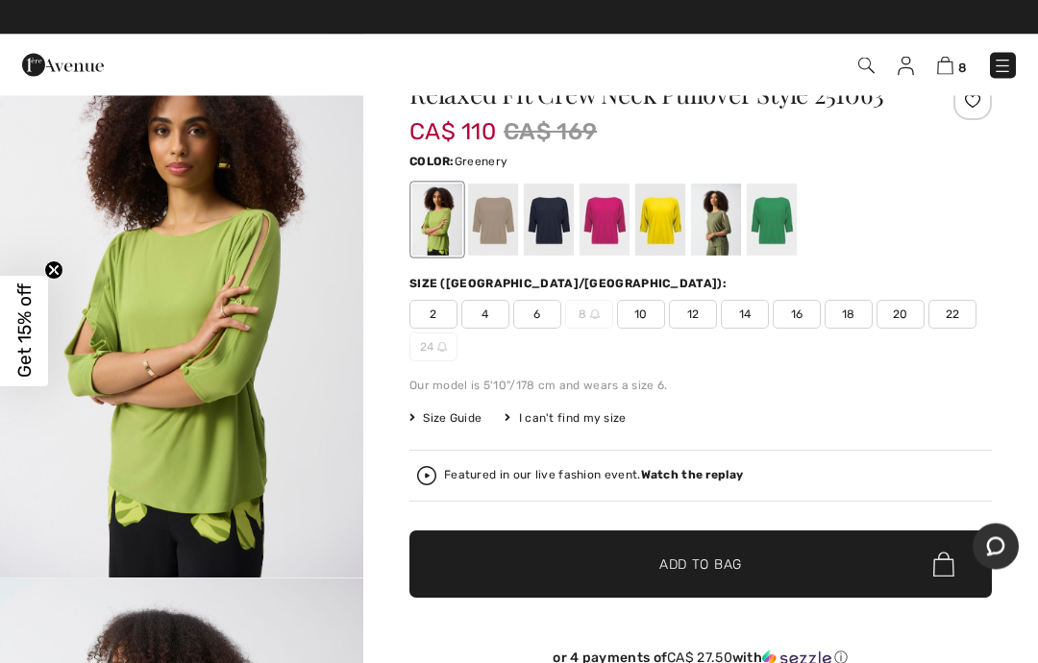
scroll to position [61, 0]
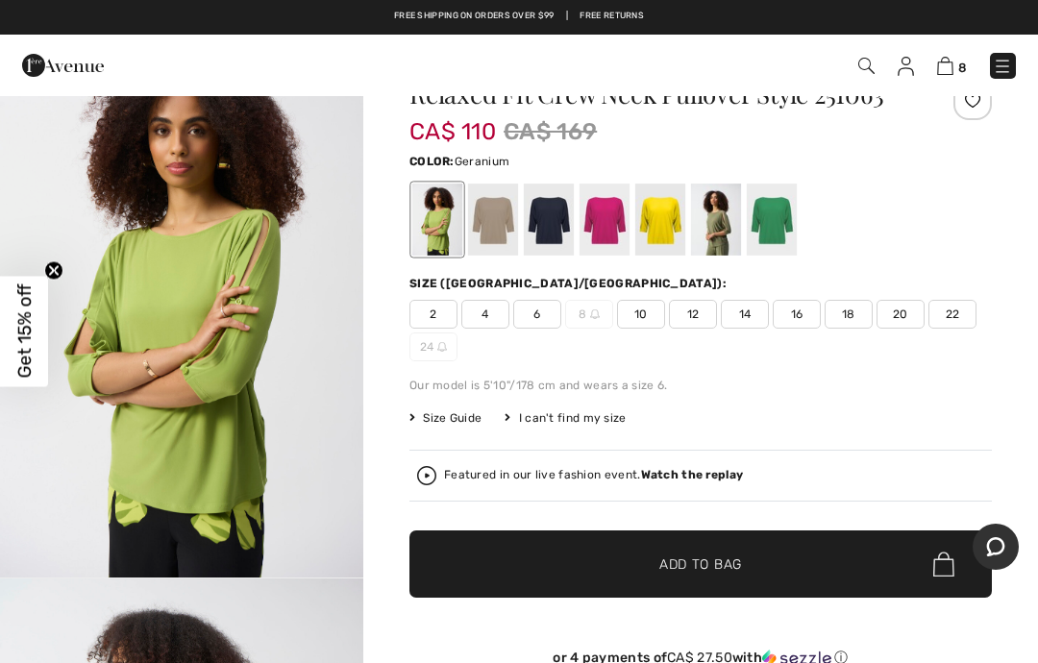
click at [608, 212] on div at bounding box center [605, 220] width 50 height 72
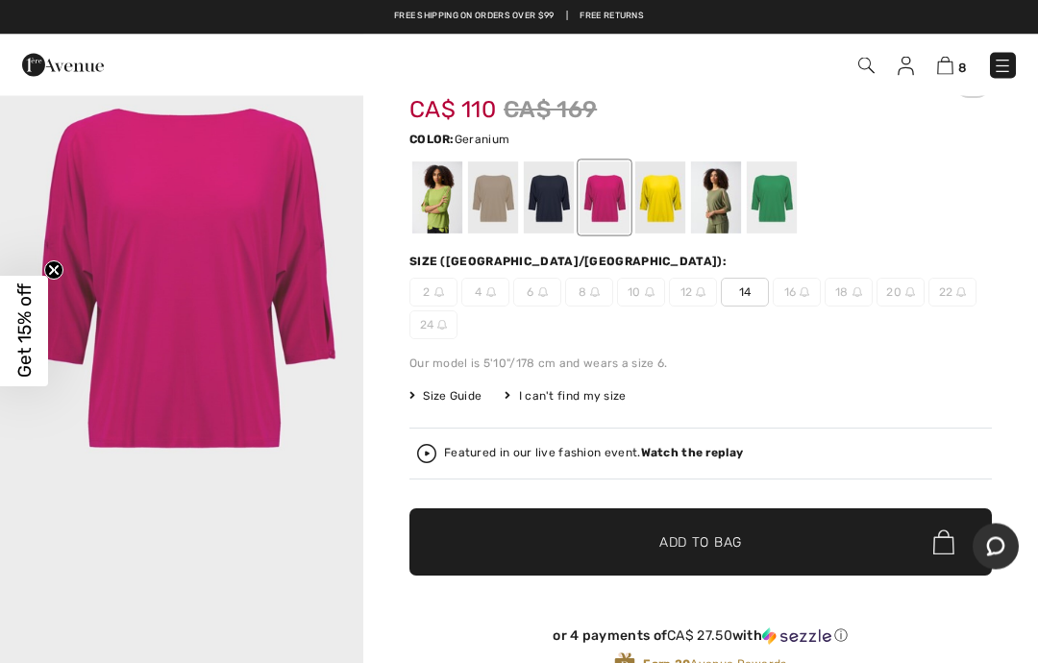
scroll to position [71, 0]
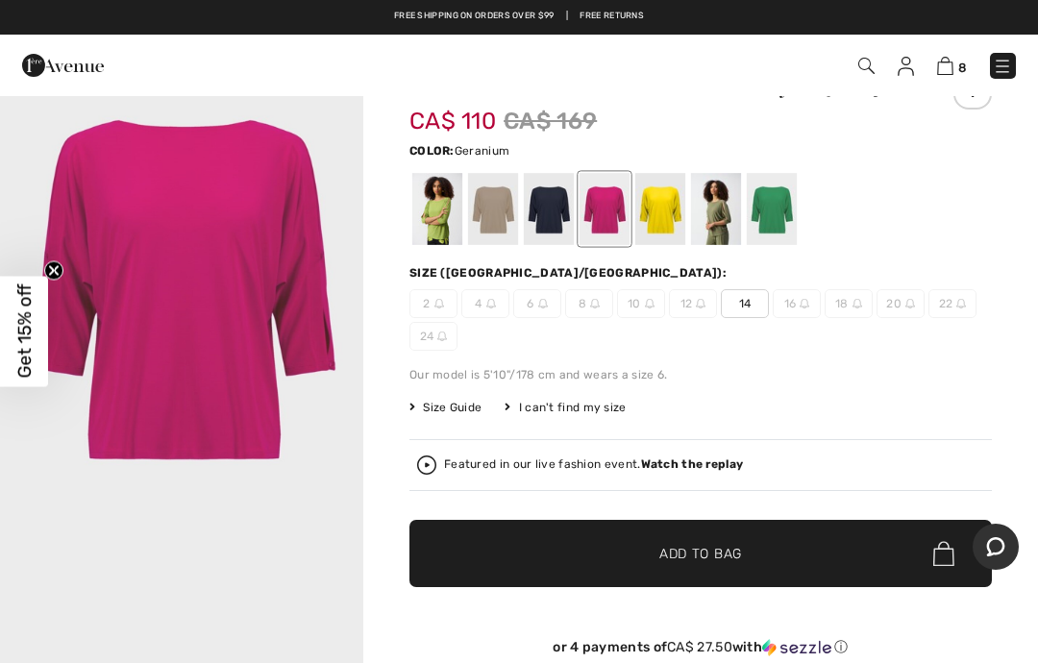
click at [725, 202] on div at bounding box center [716, 209] width 50 height 72
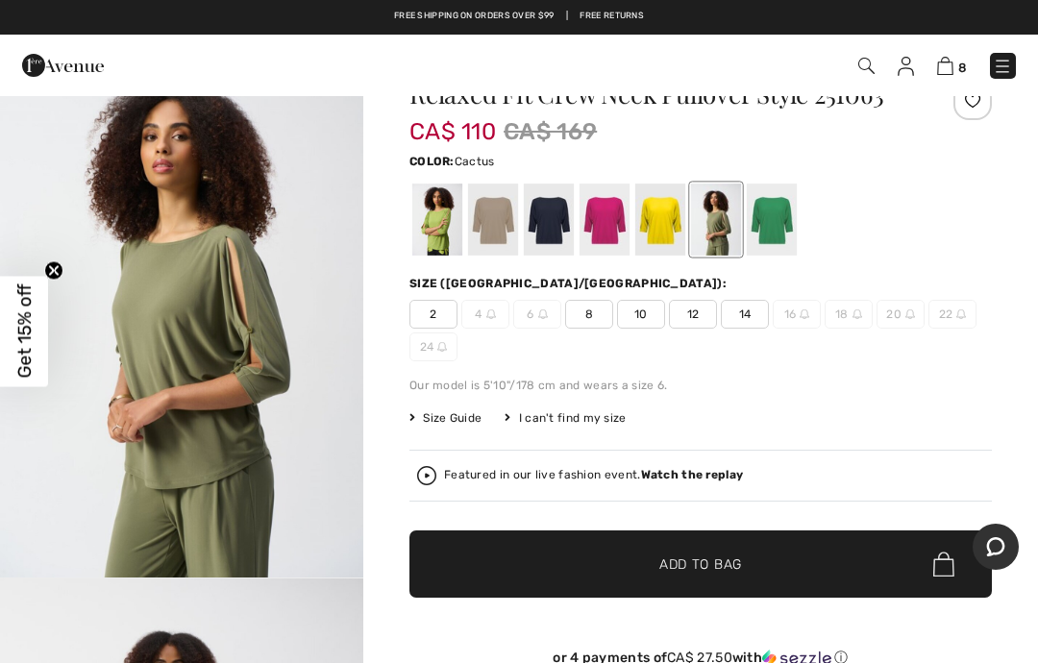
scroll to position [0, 0]
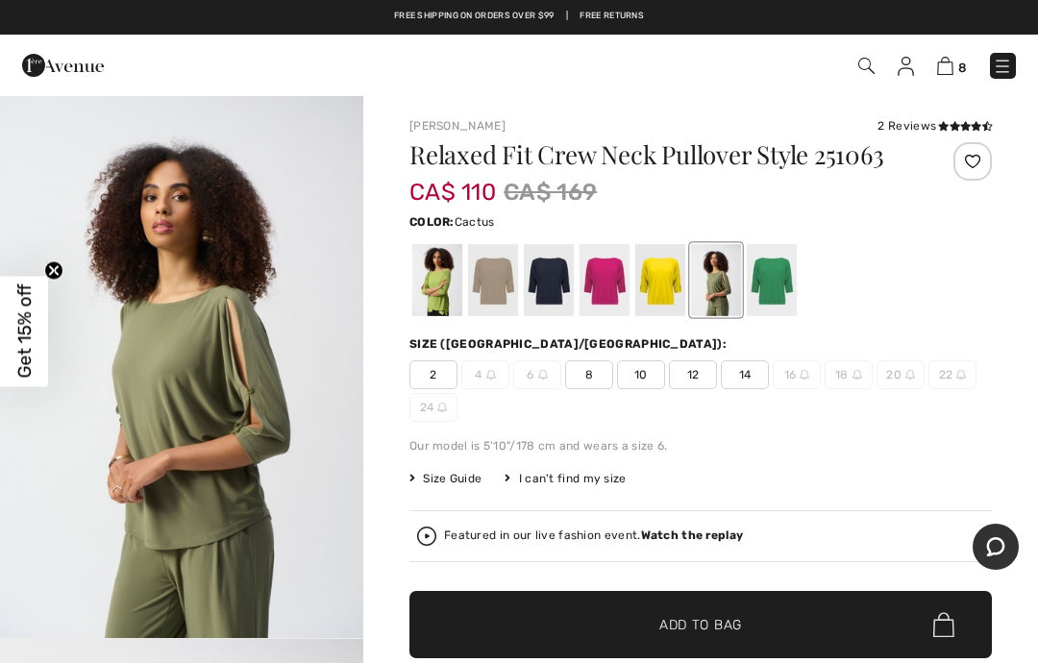
click at [697, 369] on span "12" at bounding box center [693, 374] width 48 height 29
click at [610, 270] on div at bounding box center [605, 280] width 50 height 72
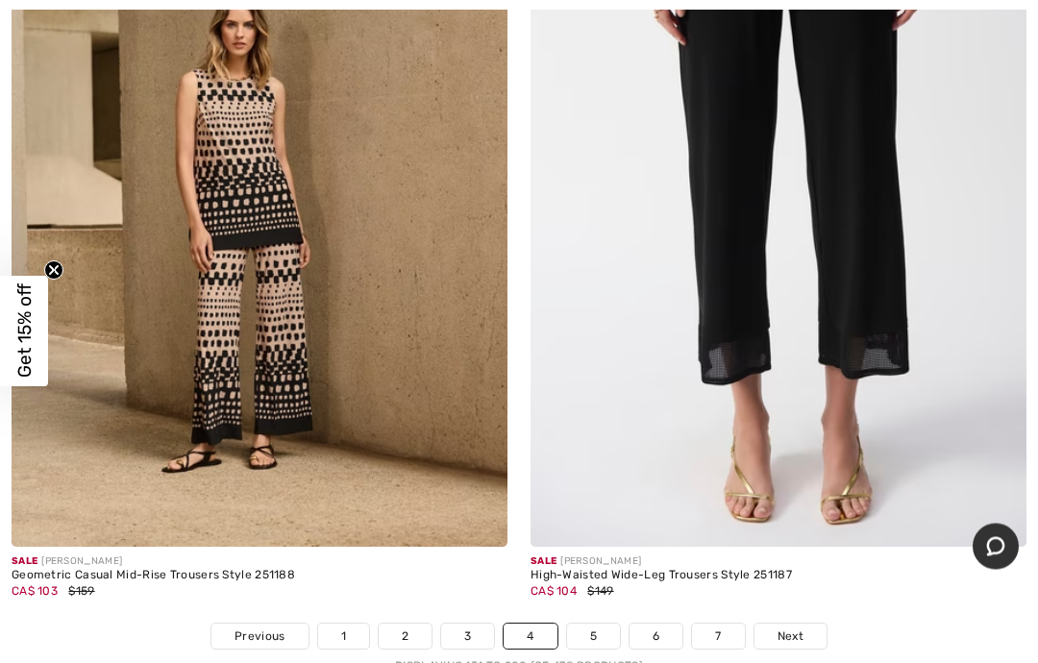
scroll to position [21405, 0]
click at [798, 628] on span "Next" at bounding box center [791, 636] width 26 height 17
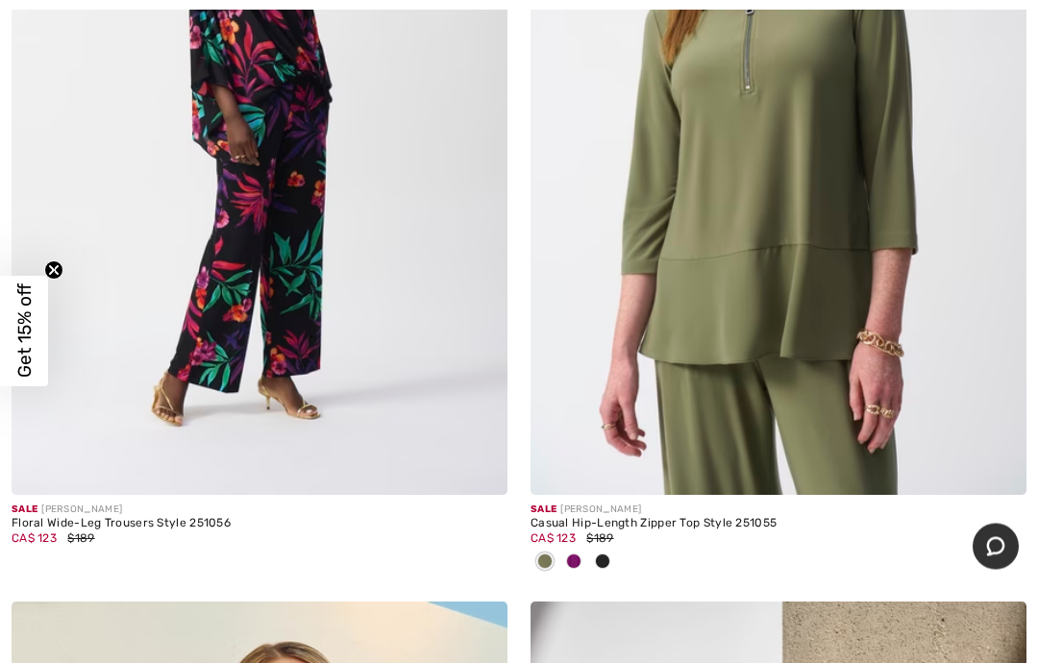
scroll to position [7309, 0]
click at [807, 232] on img at bounding box center [779, 122] width 496 height 744
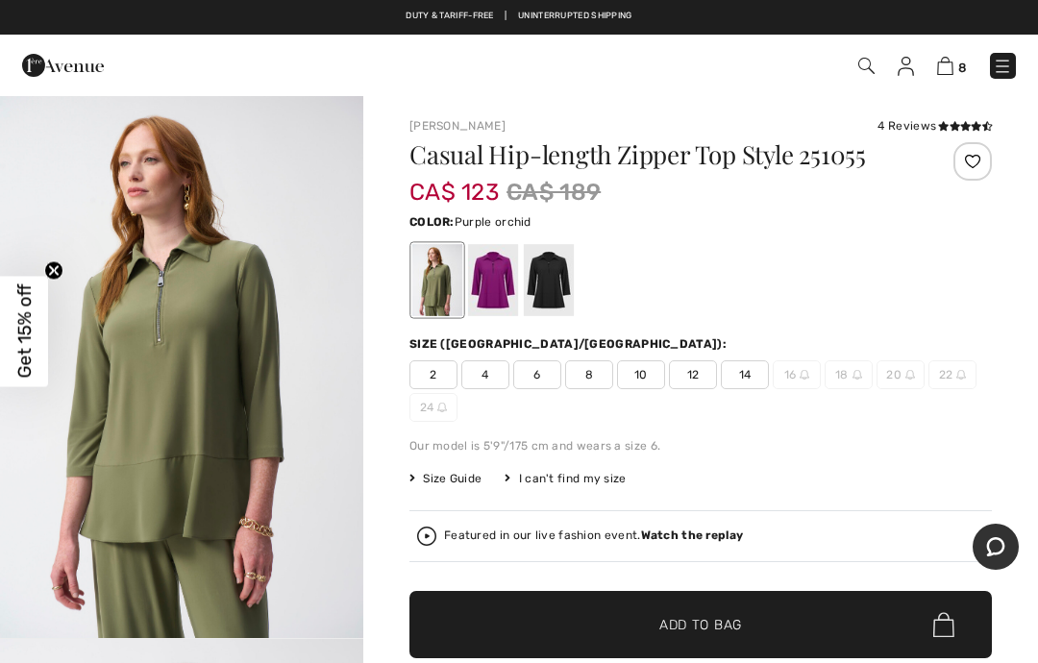
click at [495, 280] on div at bounding box center [493, 280] width 50 height 72
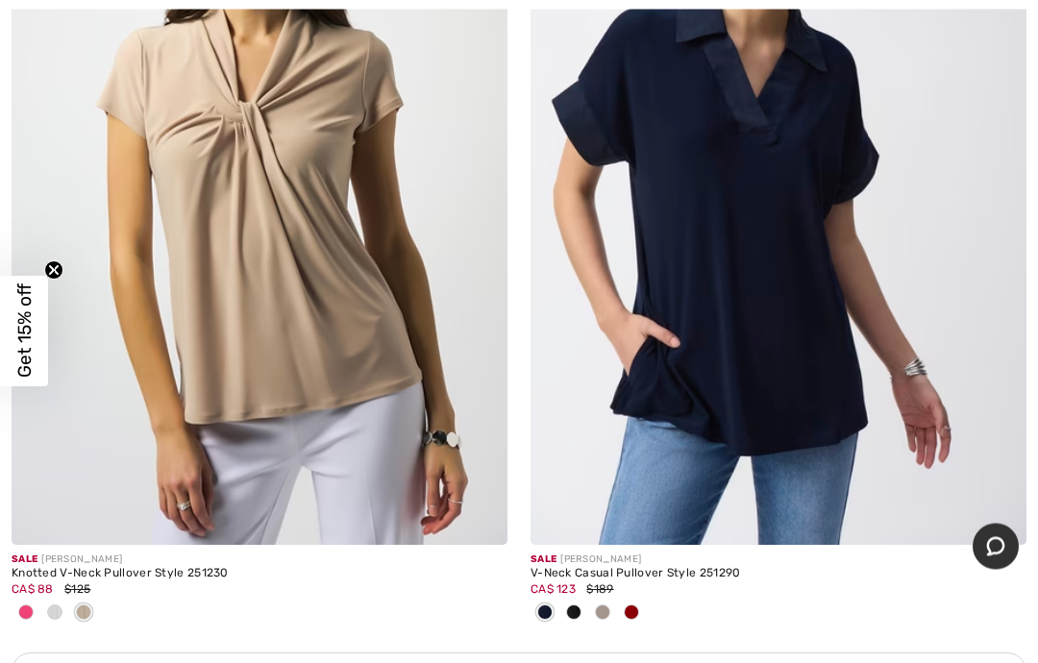
scroll to position [9788, 0]
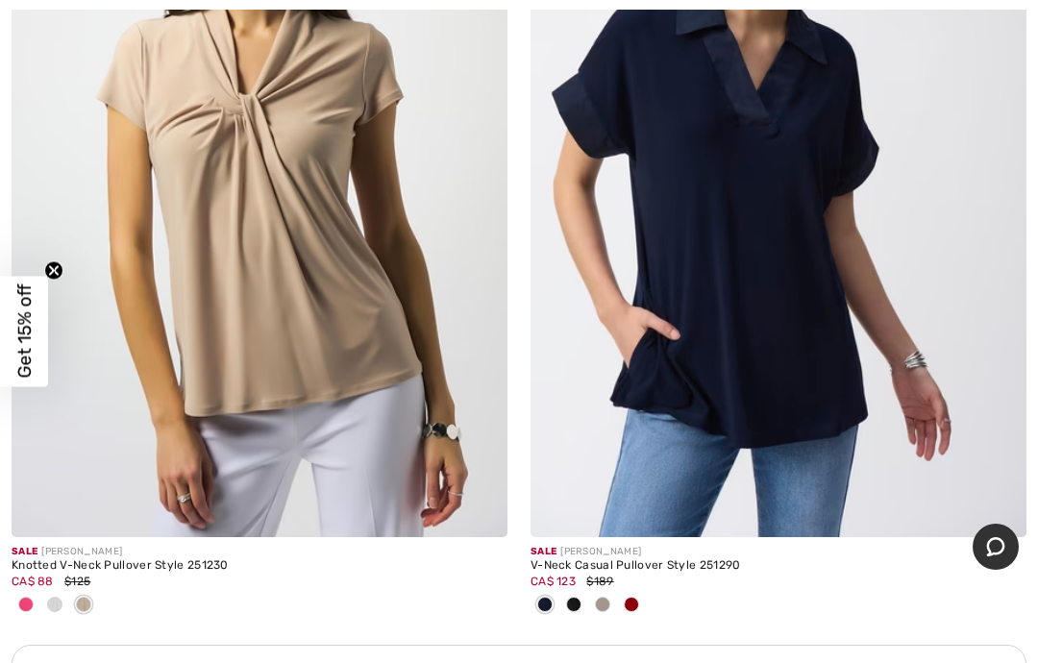
click at [757, 296] on img at bounding box center [779, 165] width 496 height 744
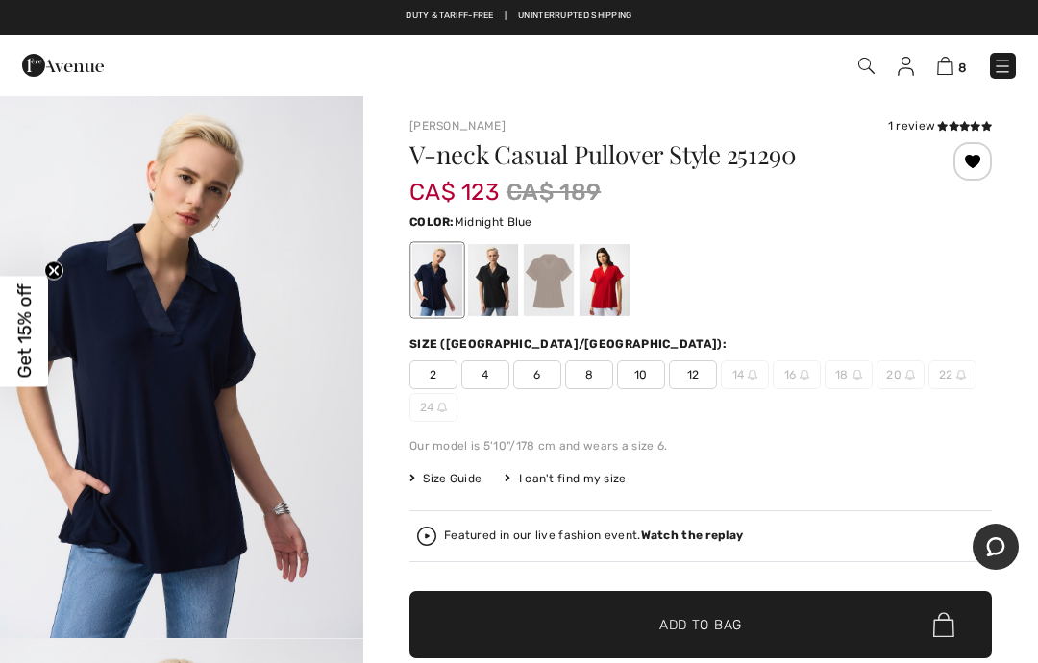
click at [608, 278] on div at bounding box center [605, 280] width 50 height 72
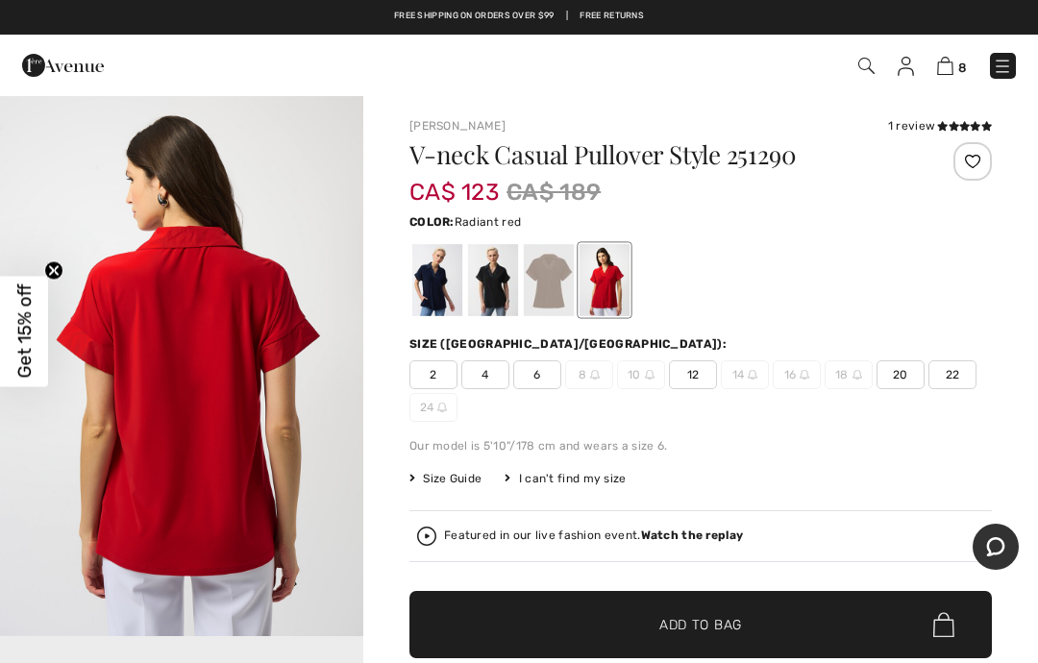
click at [695, 359] on div "Size (CA/US): 2 4 6 8 10 12 14 16 18 20 22 24" at bounding box center [701, 378] width 583 height 87
click at [704, 369] on span "12" at bounding box center [693, 374] width 48 height 29
click at [672, 613] on span "✔ Added to Bag Add to Bag" at bounding box center [701, 624] width 583 height 67
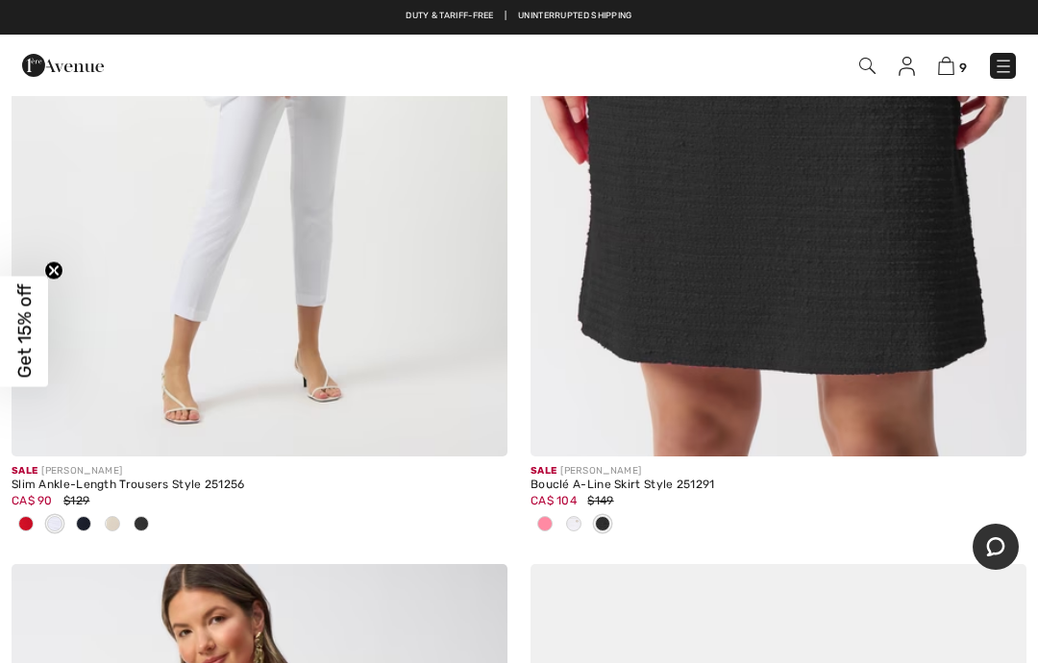
scroll to position [17786, 0]
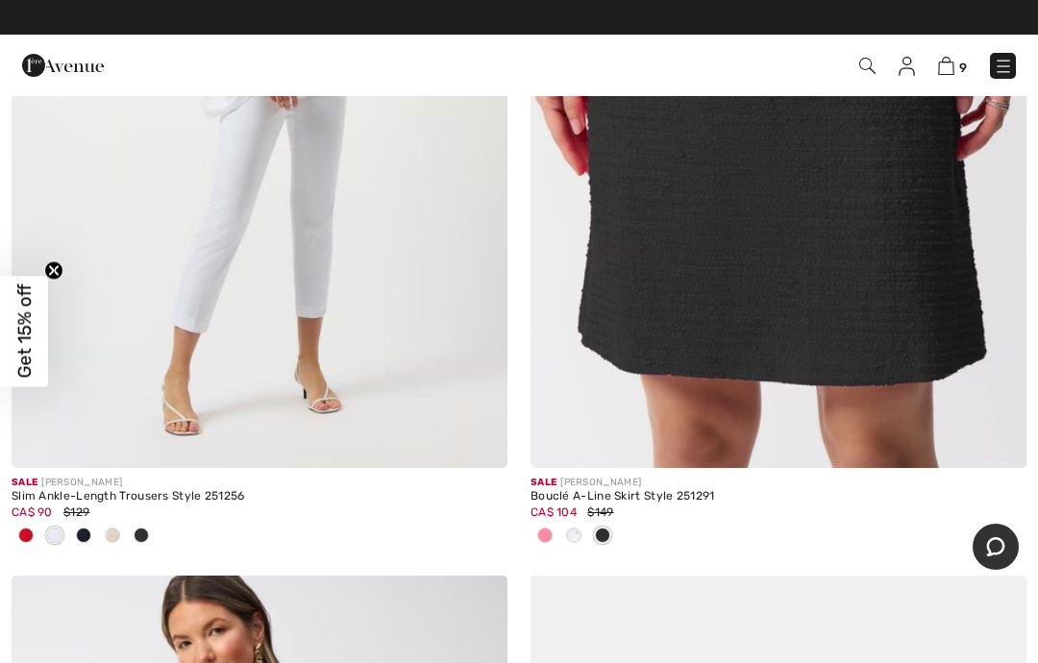
click at [761, 265] on img at bounding box center [779, 96] width 496 height 744
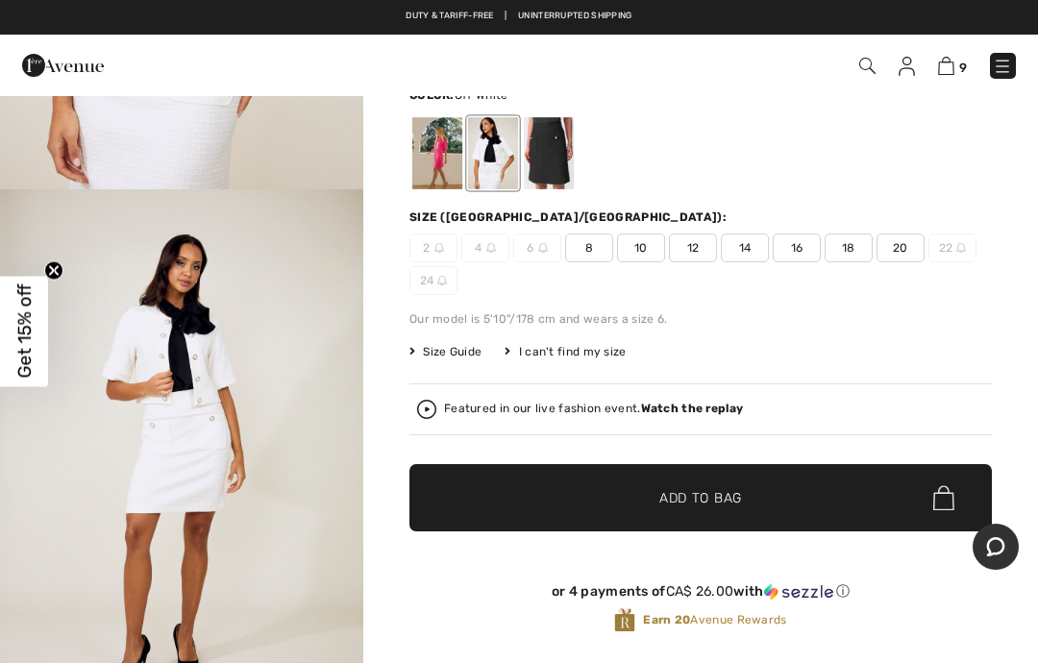
scroll to position [300, 0]
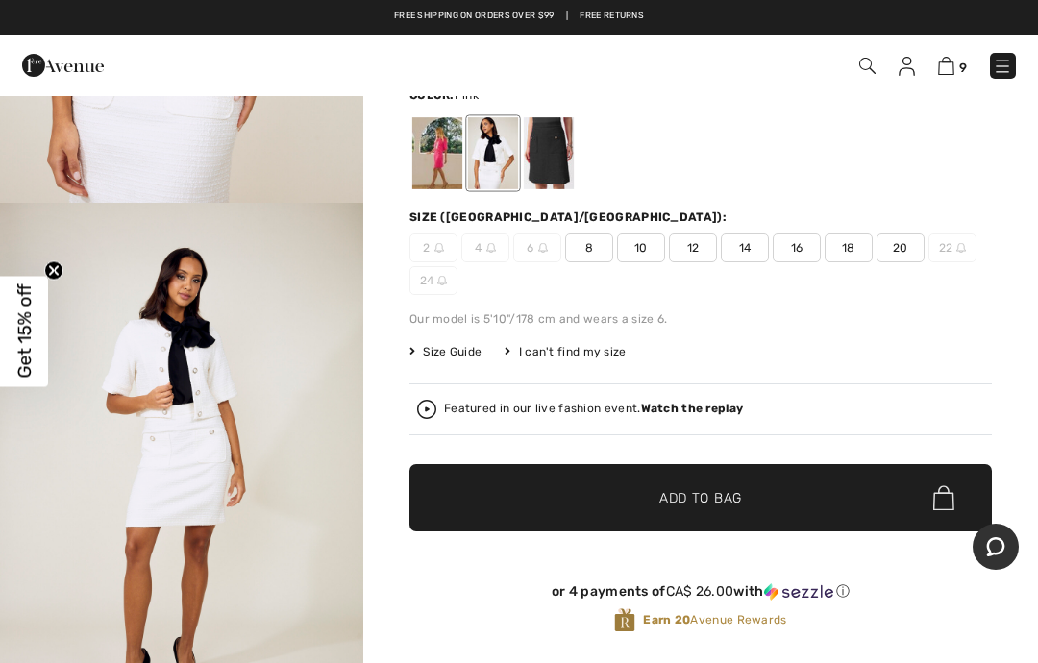
click at [440, 150] on div at bounding box center [437, 153] width 50 height 72
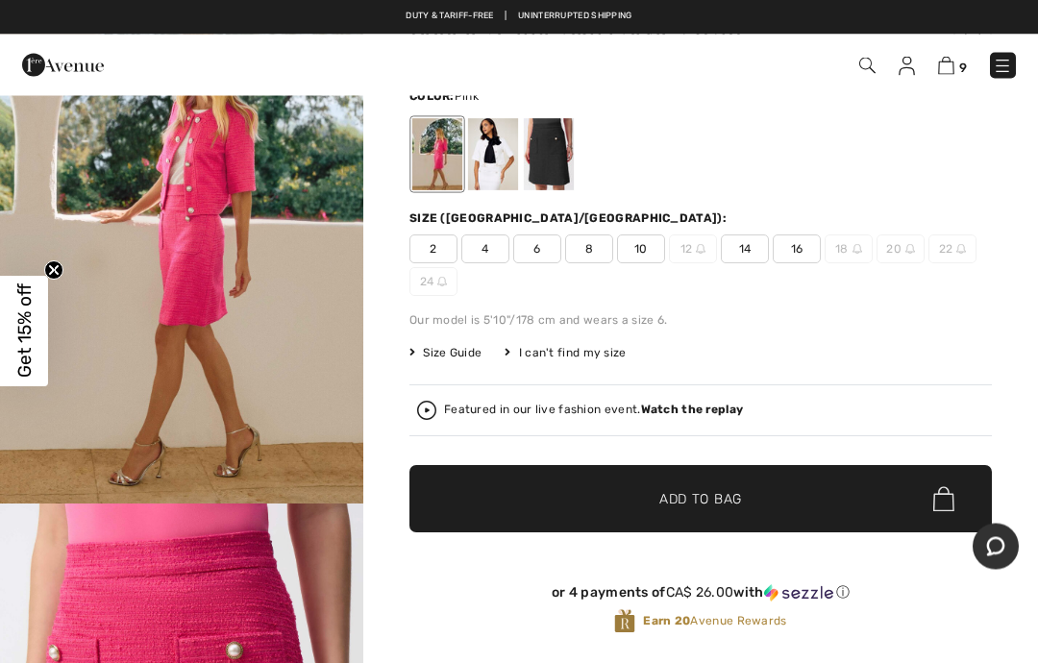
scroll to position [118, 0]
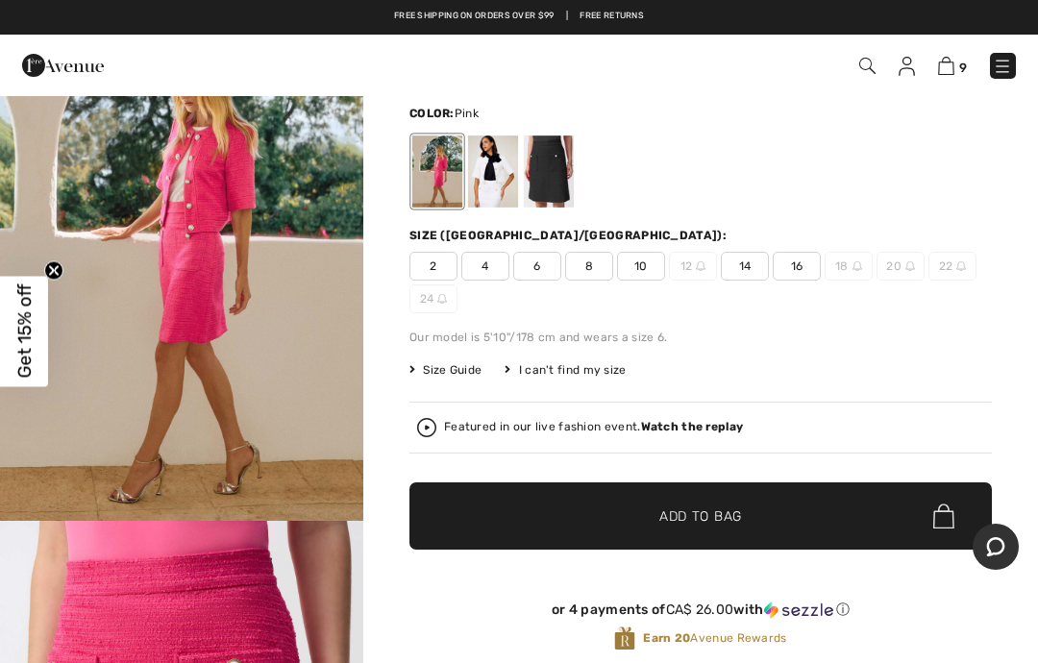
click at [497, 179] on div at bounding box center [493, 172] width 50 height 72
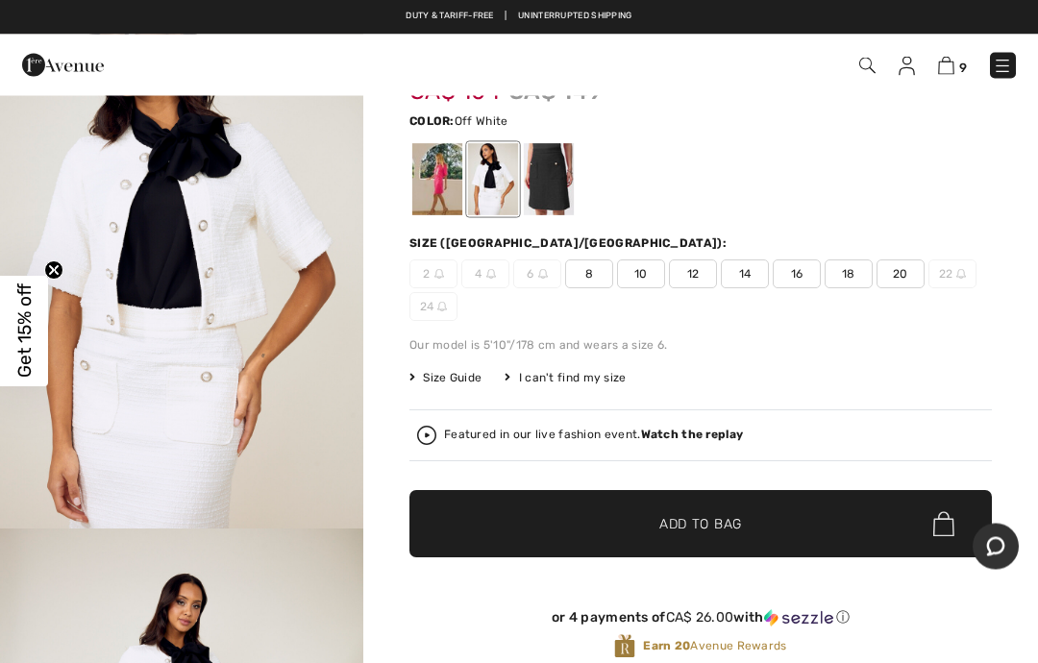
scroll to position [0, 0]
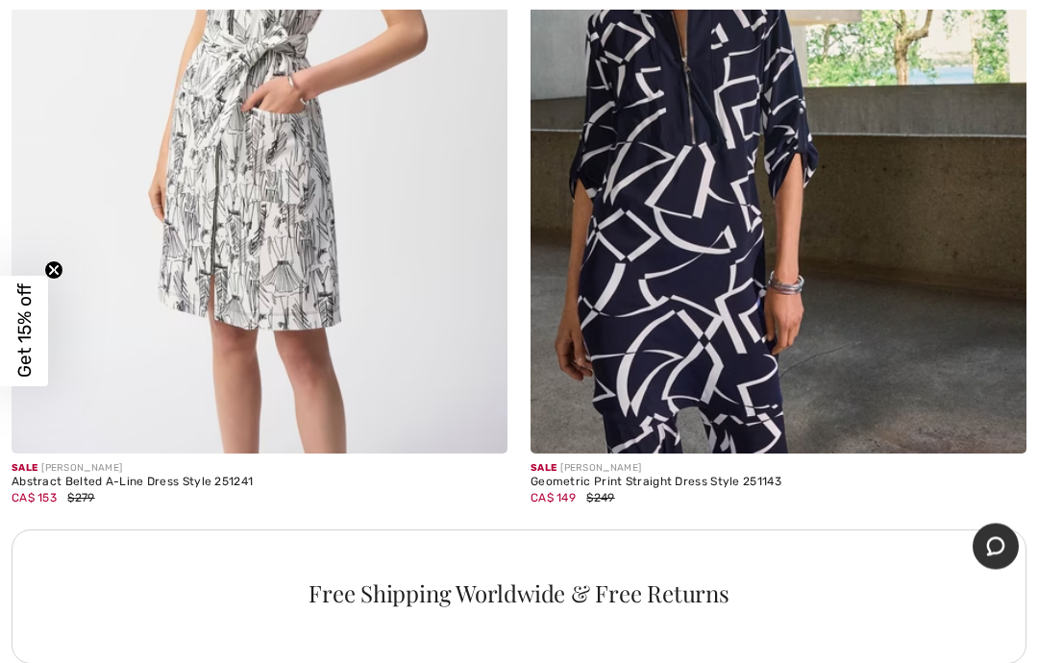
scroll to position [20356, 0]
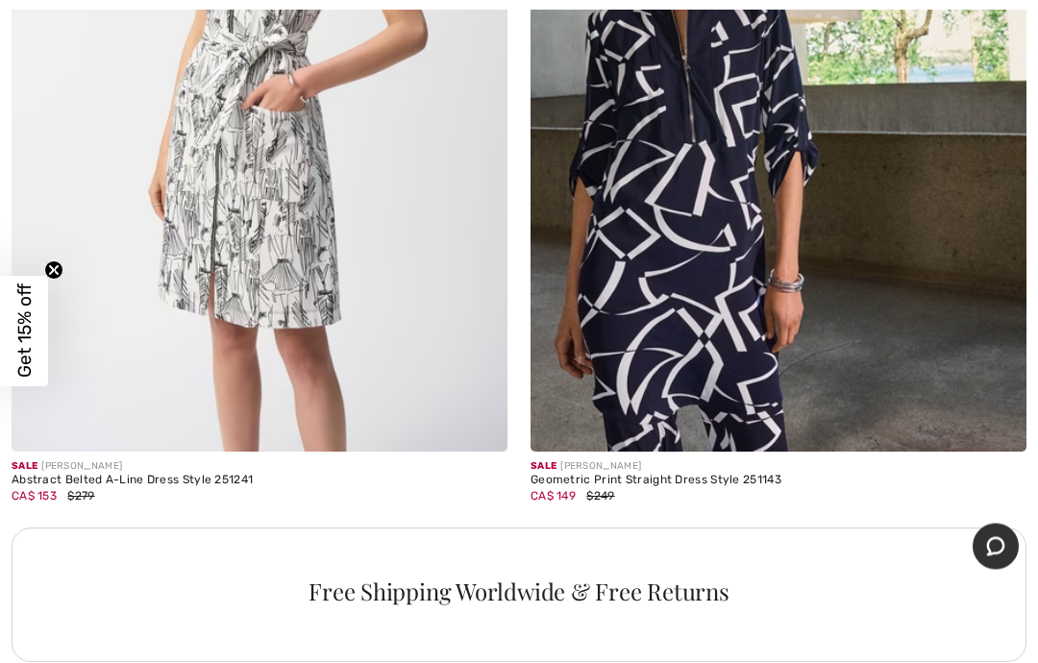
click at [700, 241] on img at bounding box center [779, 81] width 496 height 744
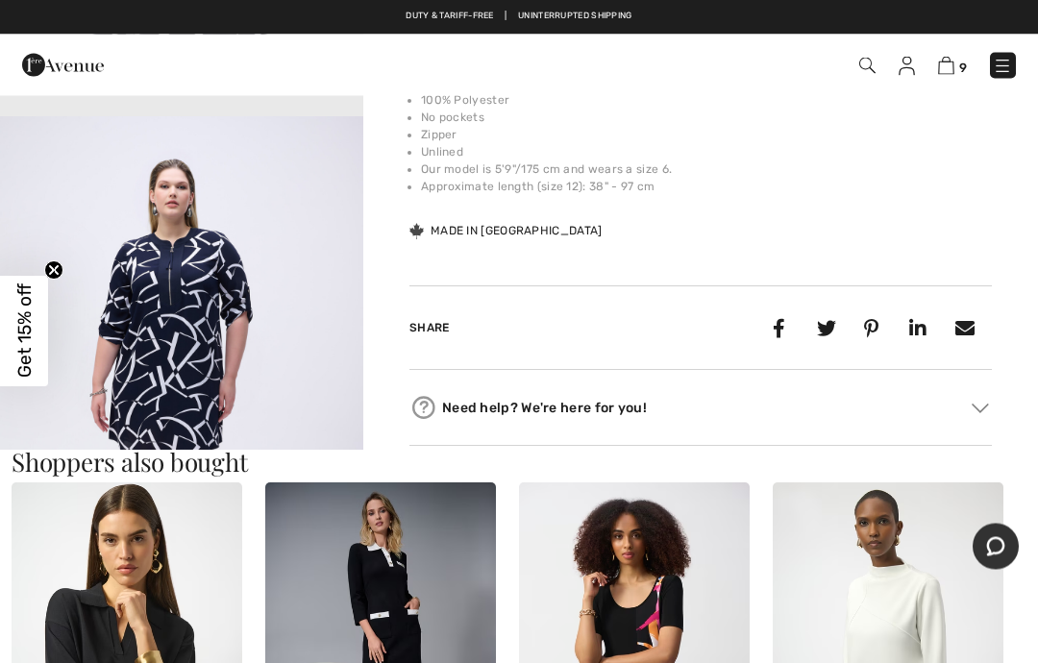
scroll to position [1450, 0]
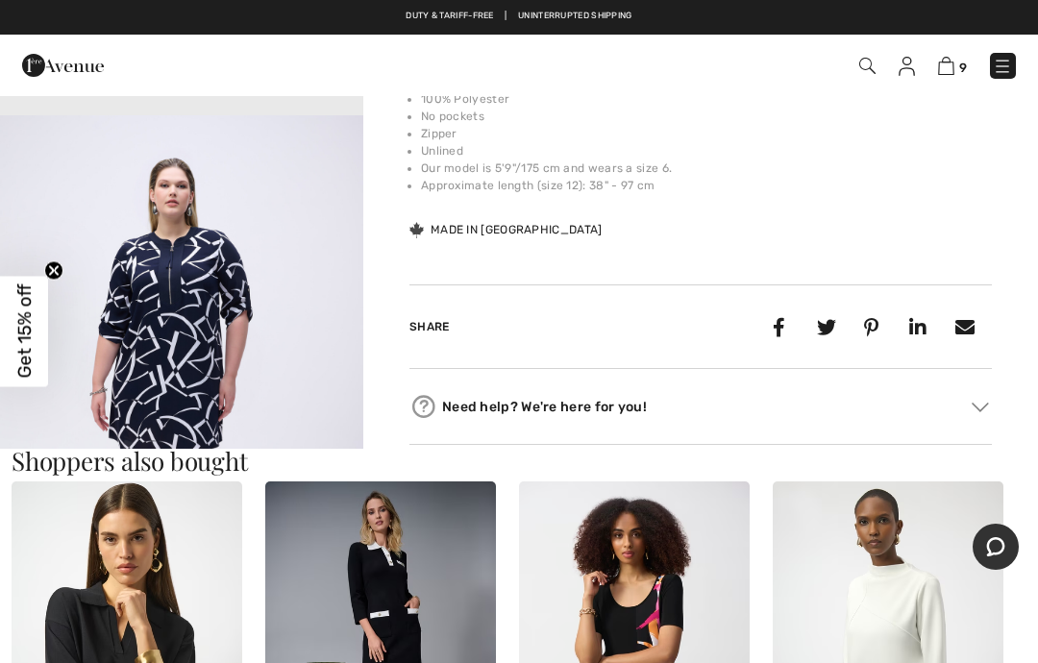
click at [304, 361] on img "8 / 9" at bounding box center [181, 387] width 363 height 545
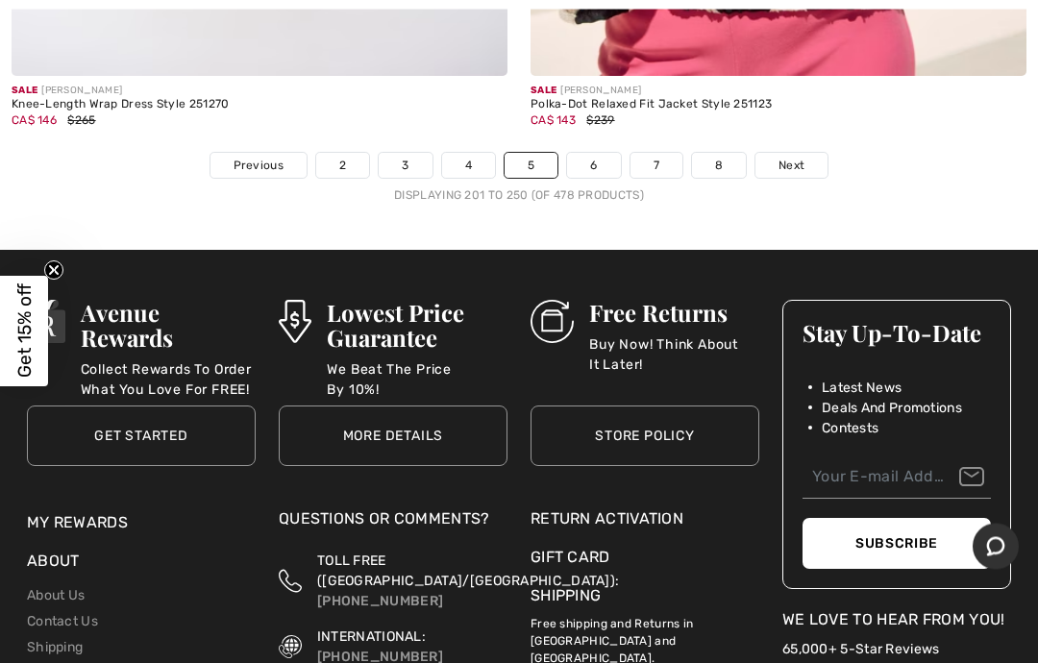
scroll to position [21717, 0]
click at [794, 153] on link "Next" at bounding box center [792, 165] width 72 height 25
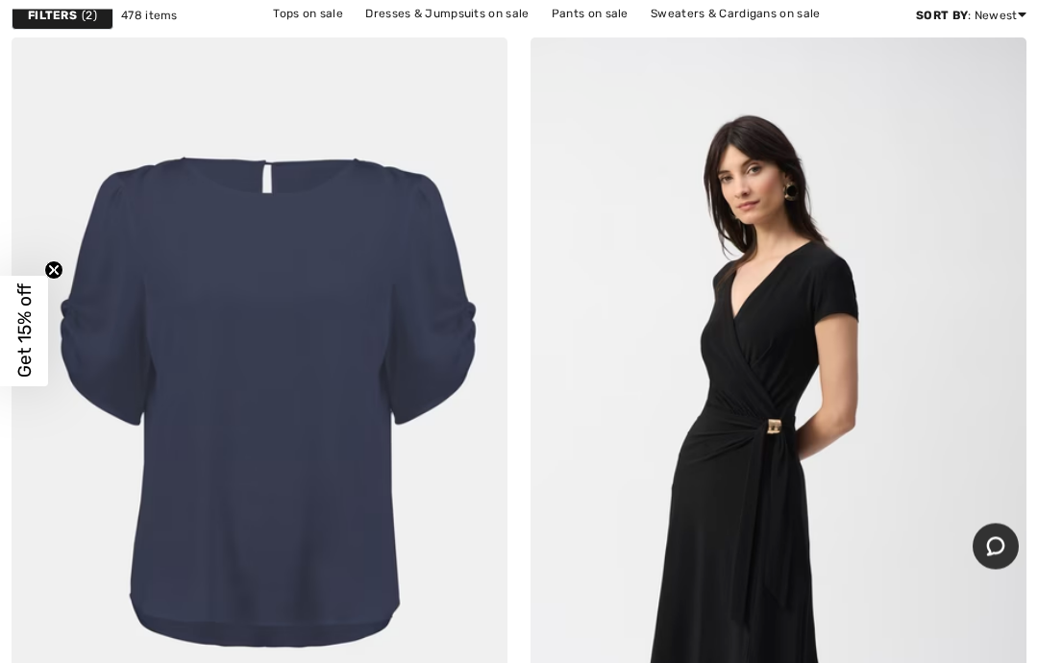
scroll to position [203, 0]
